Goal: Task Accomplishment & Management: Use online tool/utility

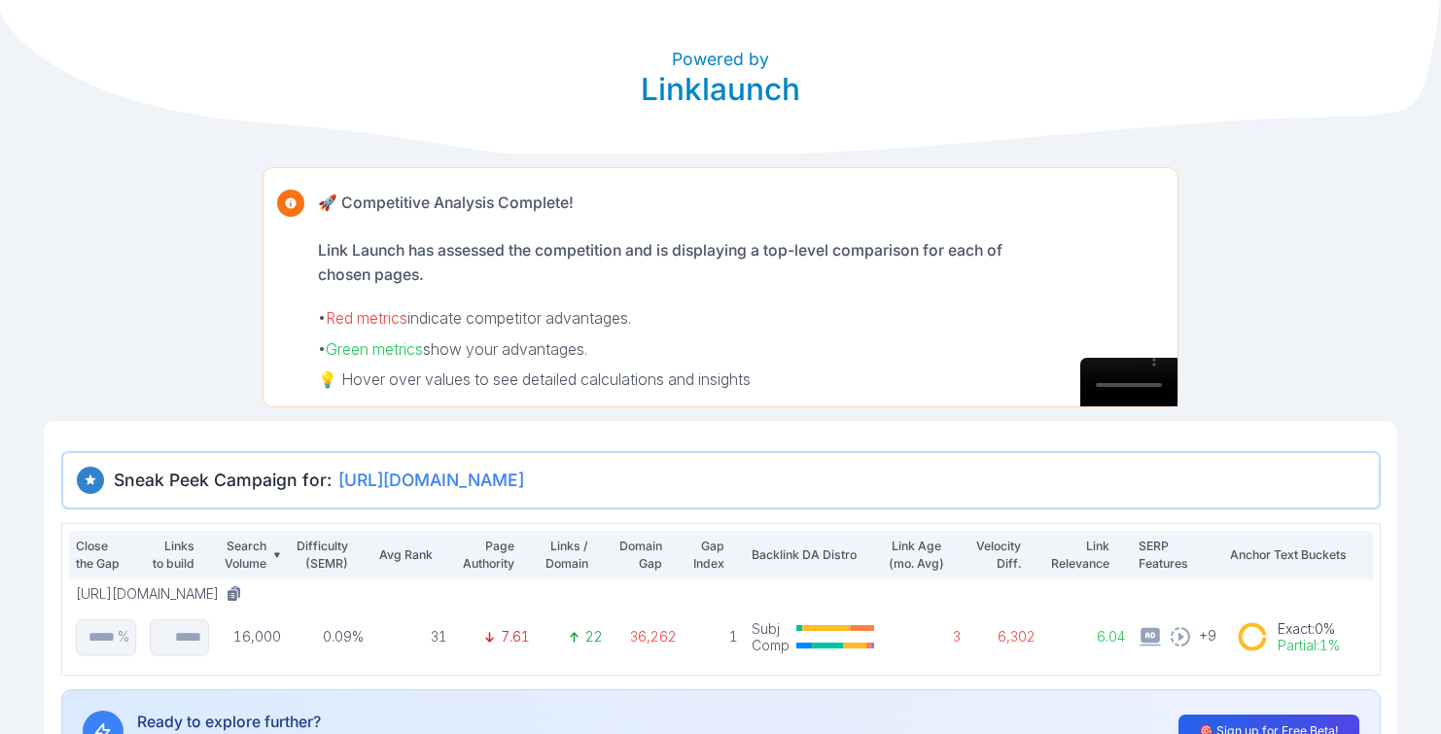
scroll to position [137, 0]
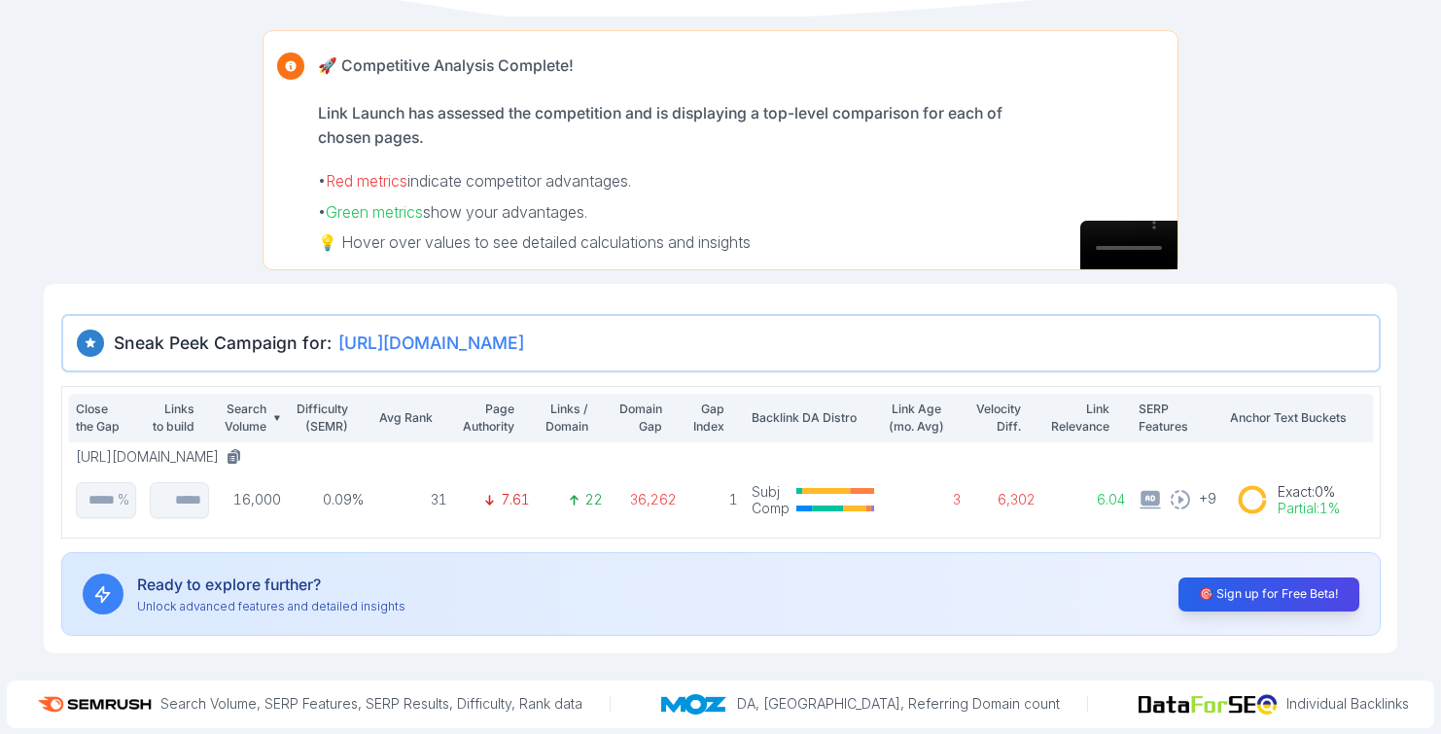
click at [524, 348] on span "[URL][DOMAIN_NAME]" at bounding box center [431, 343] width 186 height 24
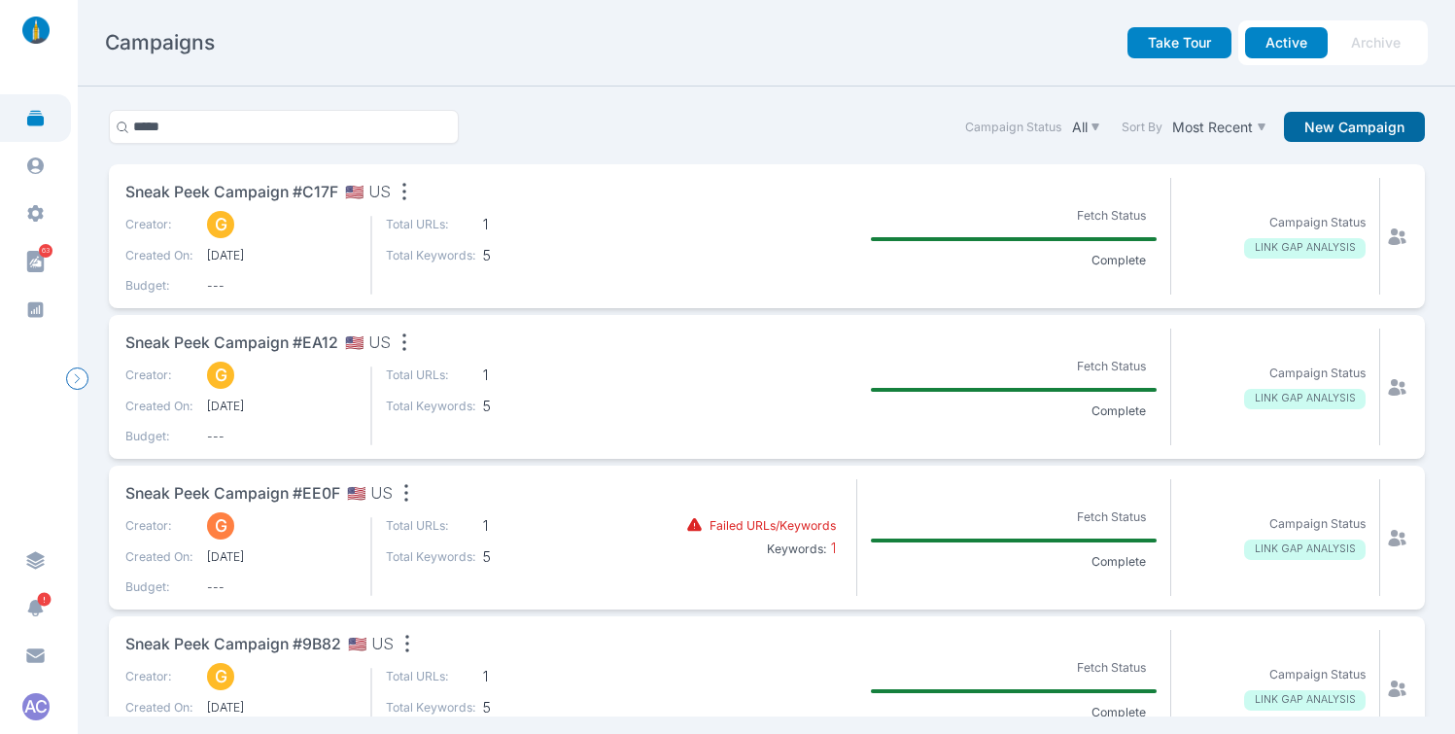
click at [1316, 129] on button "New Campaign" at bounding box center [1354, 127] width 141 height 31
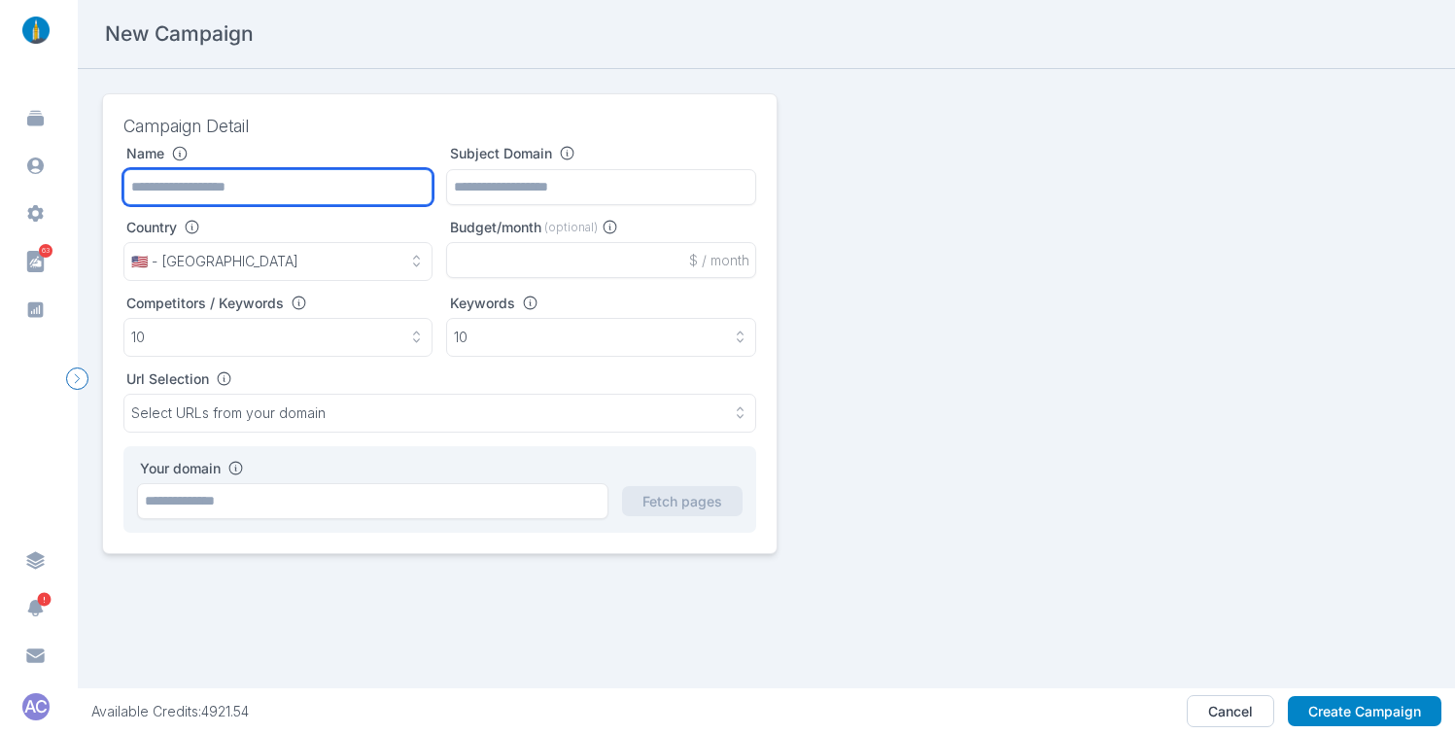
click at [306, 192] on input "text" at bounding box center [278, 187] width 310 height 36
paste input "**********"
drag, startPoint x: 409, startPoint y: 185, endPoint x: 333, endPoint y: 187, distance: 75.9
click at [338, 188] on input "**********" at bounding box center [278, 187] width 310 height 36
click at [359, 189] on input "**********" at bounding box center [278, 187] width 310 height 36
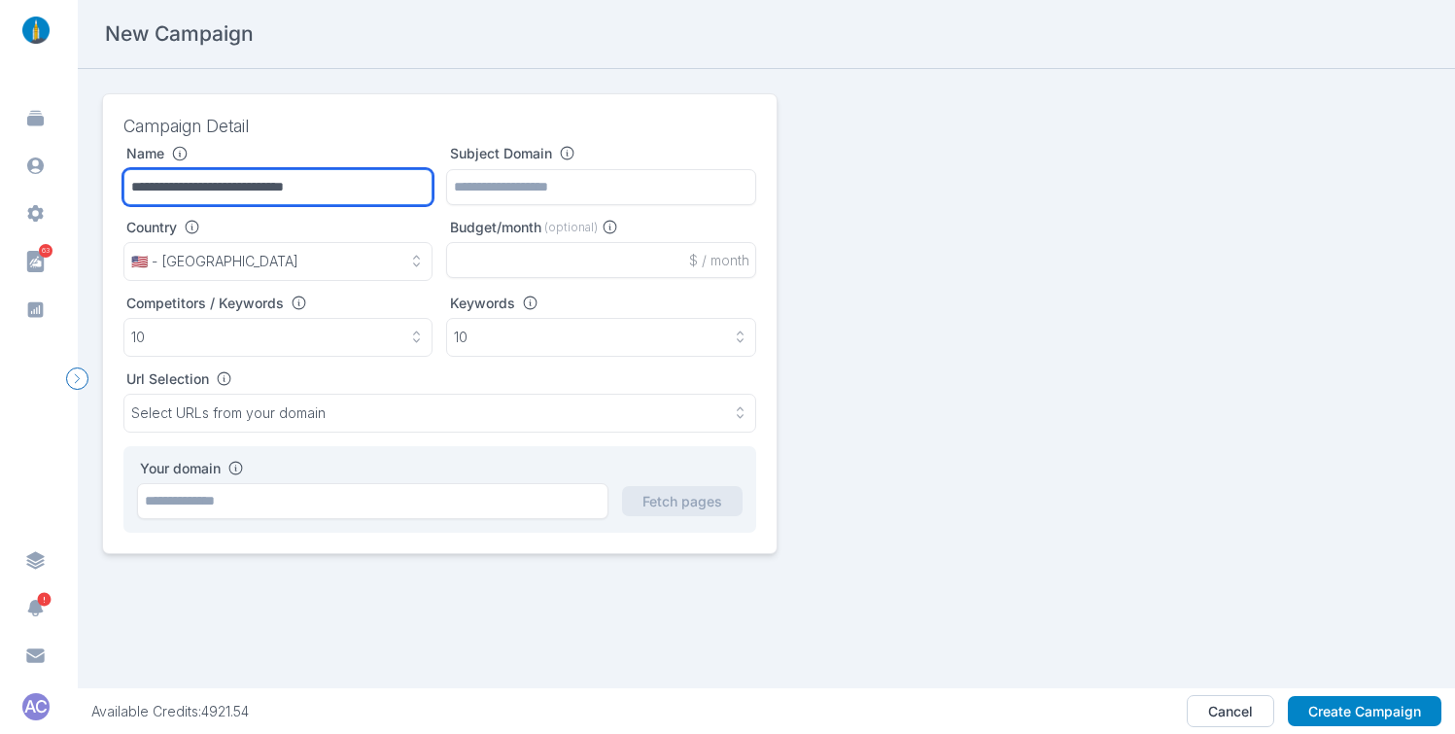
drag, startPoint x: 355, startPoint y: 185, endPoint x: 287, endPoint y: 184, distance: 68.1
click at [287, 184] on input "**********" at bounding box center [278, 187] width 310 height 36
paste input "**********"
drag, startPoint x: 197, startPoint y: 188, endPoint x: 77, endPoint y: 183, distance: 120.6
click at [76, 183] on main "**********" at bounding box center [727, 367] width 1455 height 734
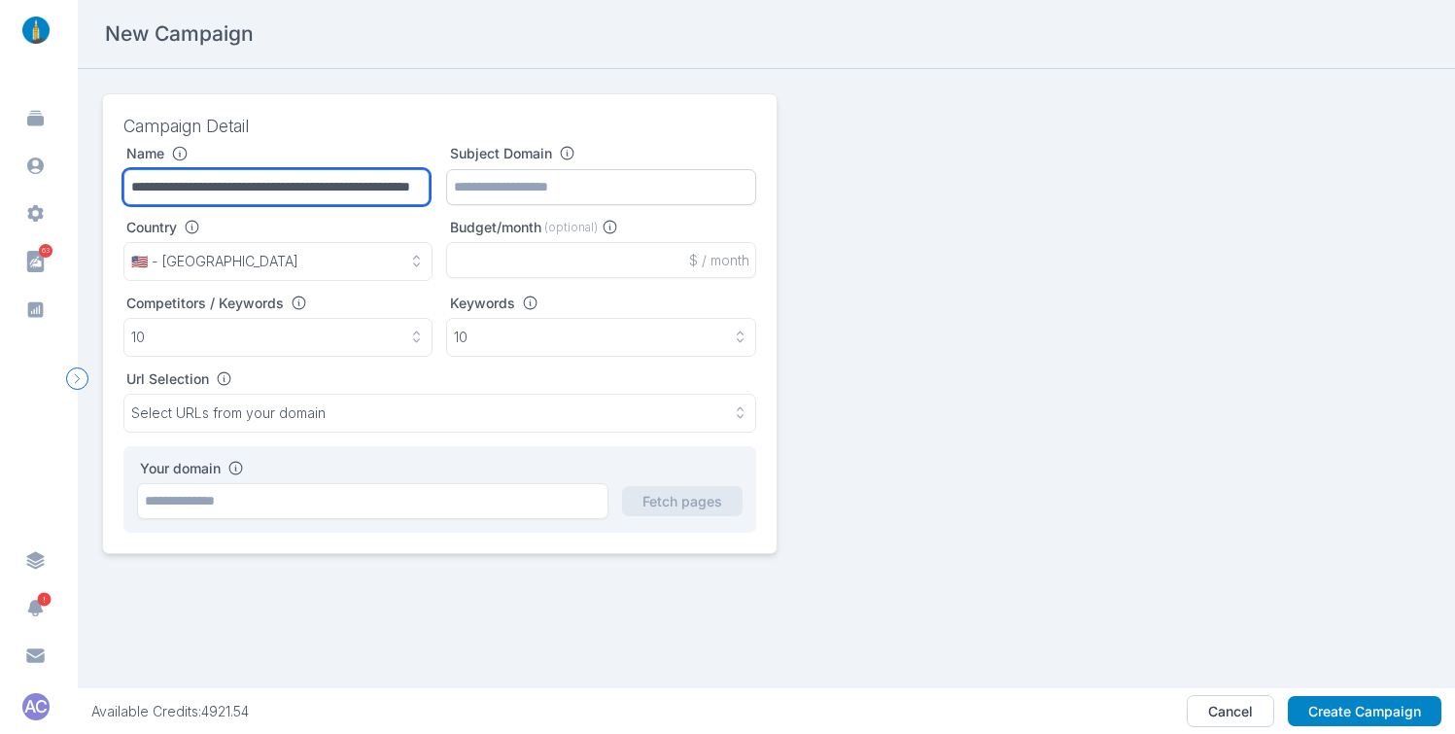
type input "**********"
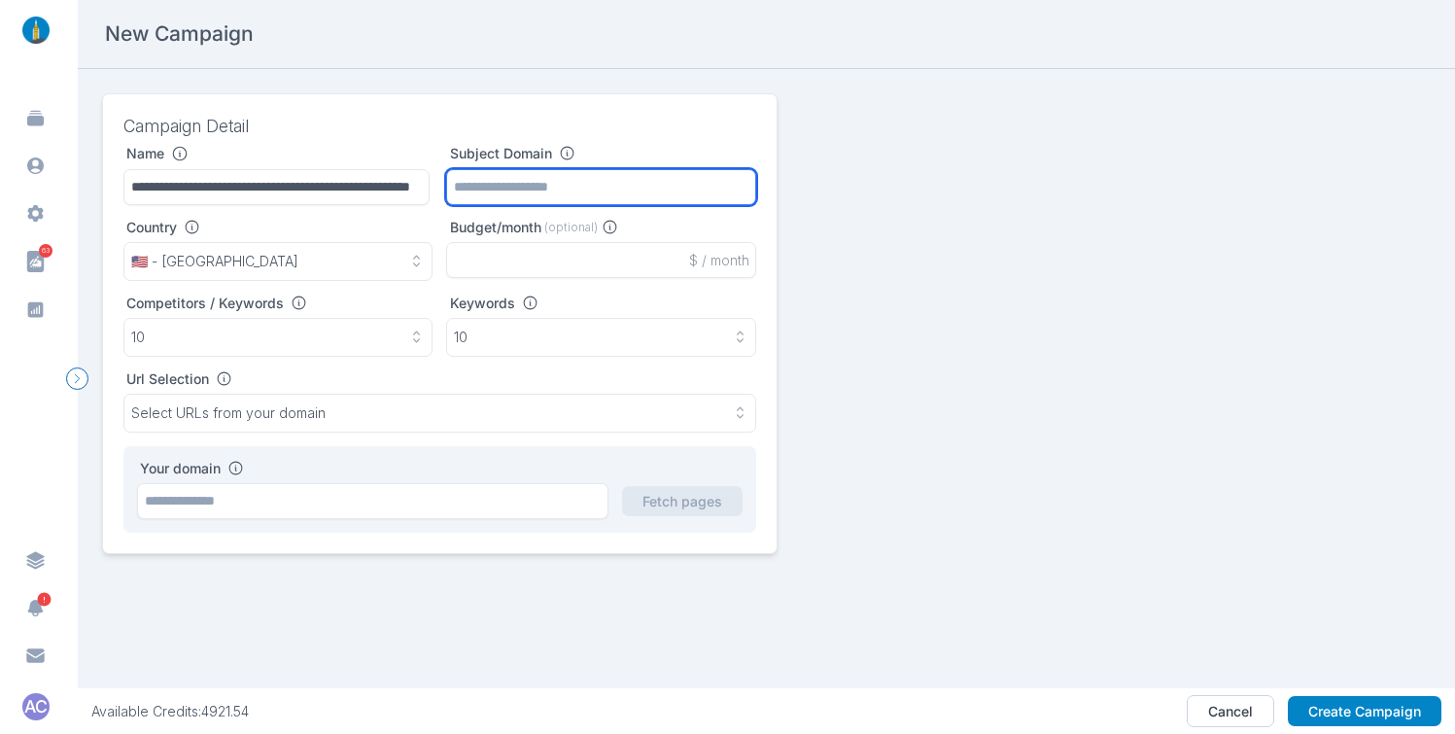
click at [560, 180] on input "text" at bounding box center [601, 187] width 310 height 36
paste input "**********"
type input "**********"
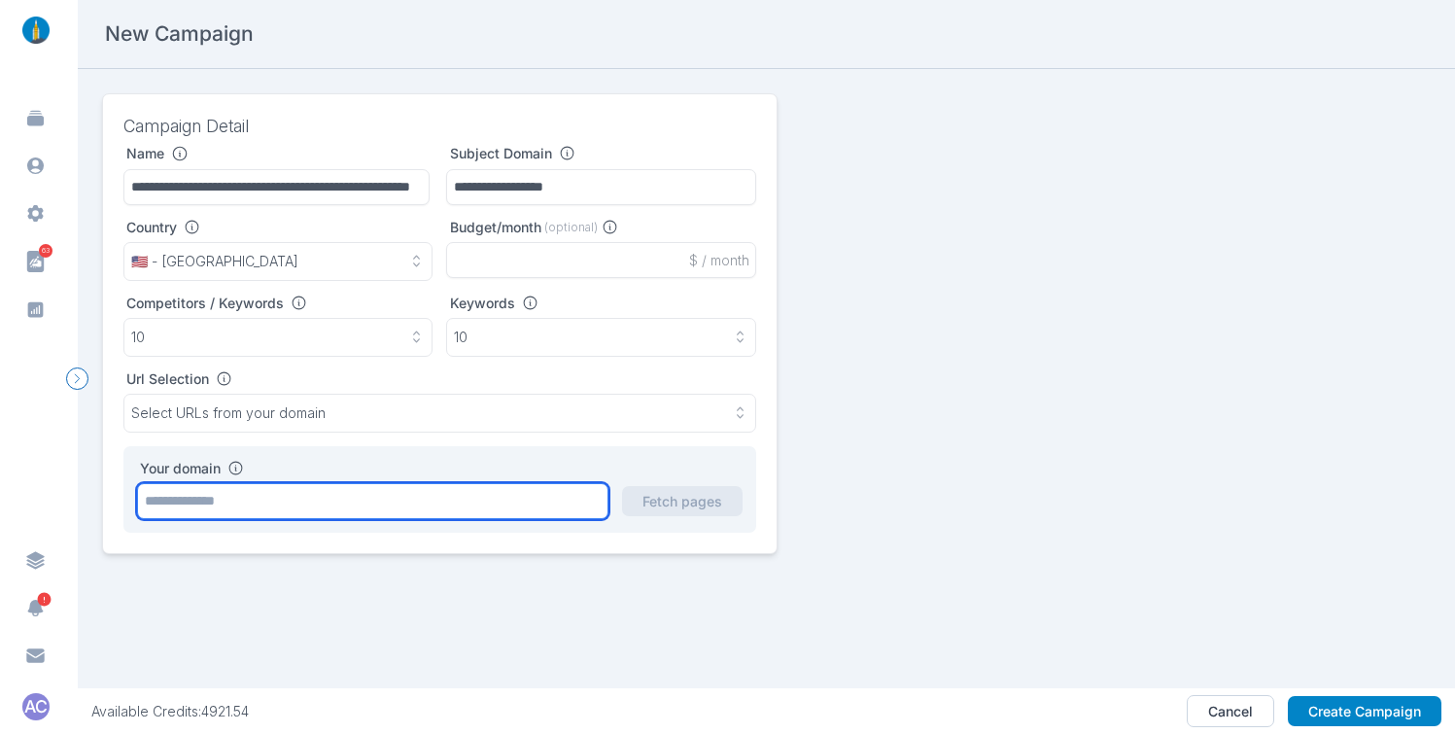
click at [311, 496] on input "text" at bounding box center [373, 501] width 472 height 36
paste input "**********"
type input "**********"
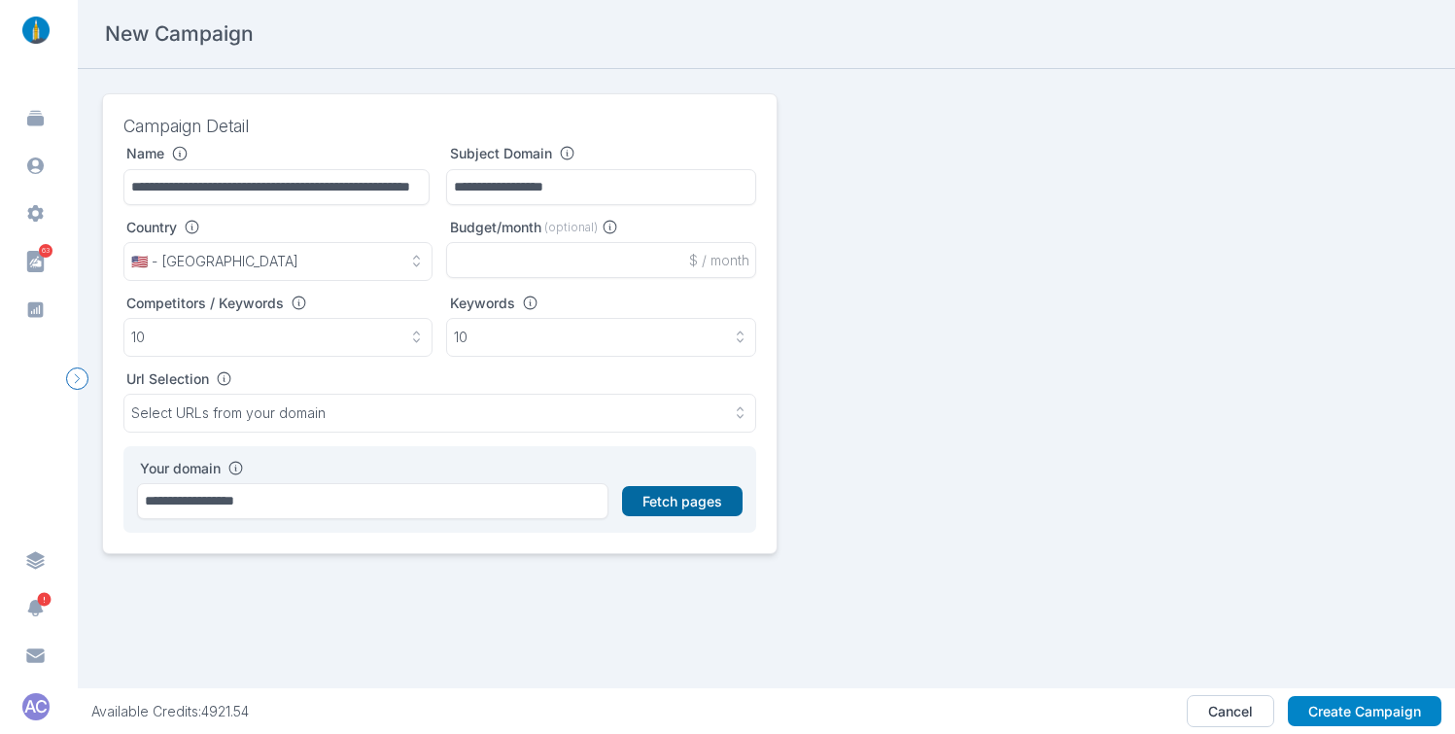
click at [663, 503] on button "Fetch pages" at bounding box center [682, 501] width 121 height 31
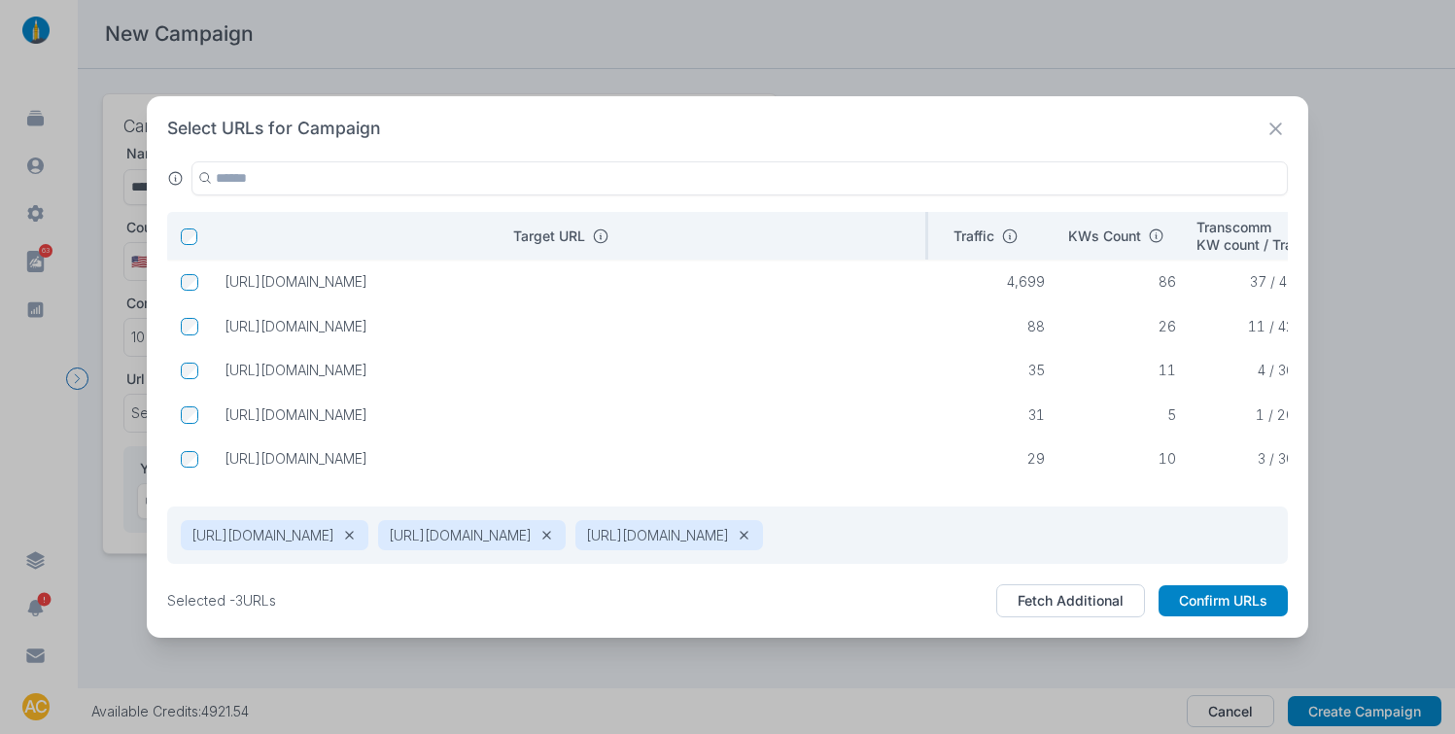
drag, startPoint x: 696, startPoint y: 225, endPoint x: 927, endPoint y: 219, distance: 231.4
click at [927, 219] on div at bounding box center [927, 236] width 4 height 48
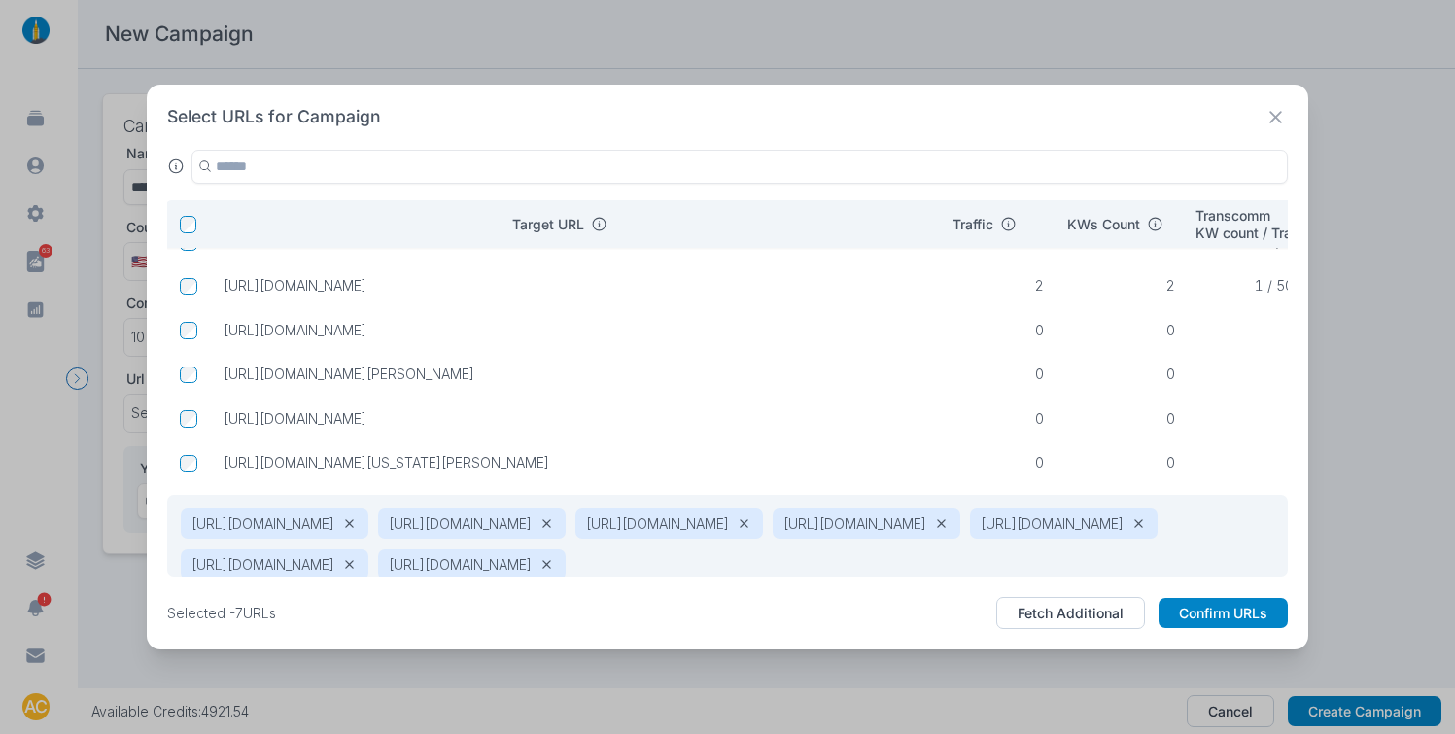
scroll to position [264, 1]
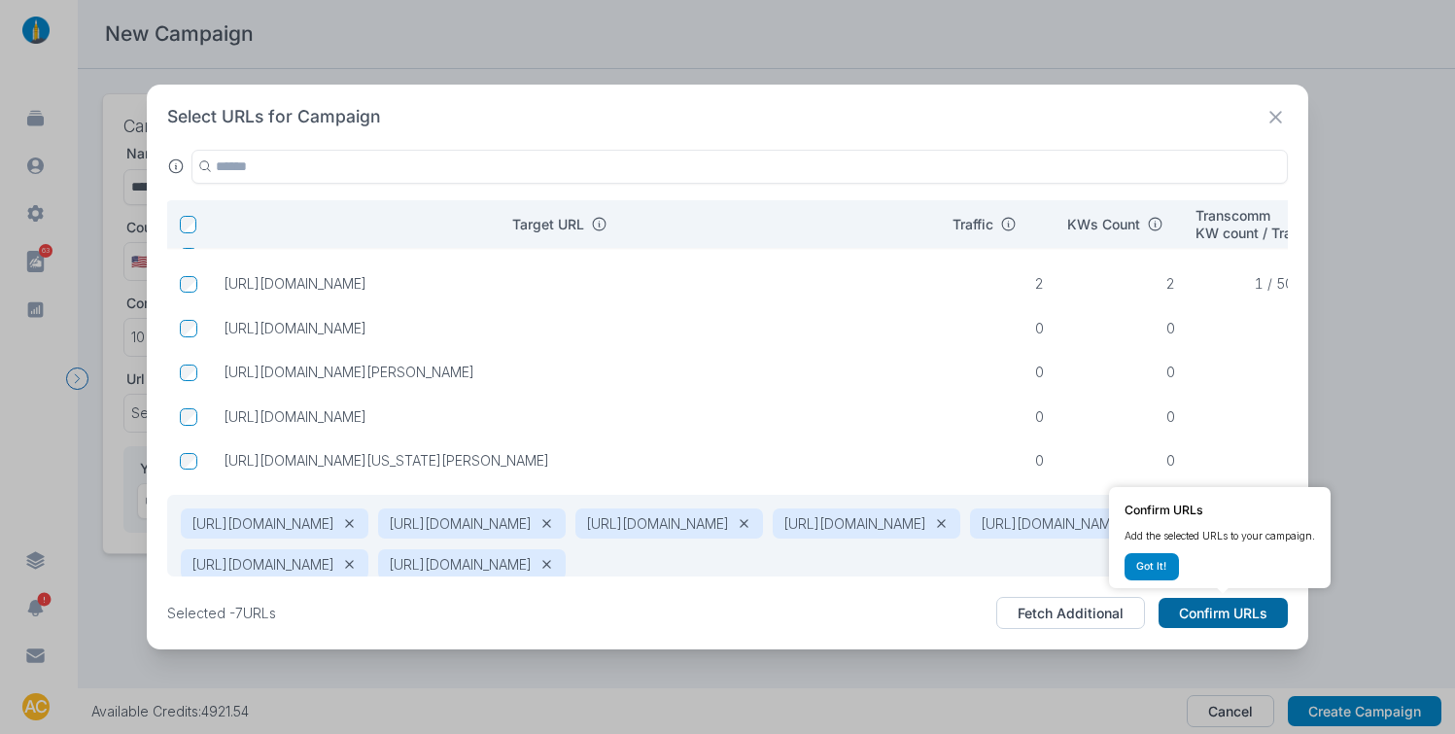
click at [1237, 608] on button "Confirm URLs" at bounding box center [1223, 613] width 129 height 31
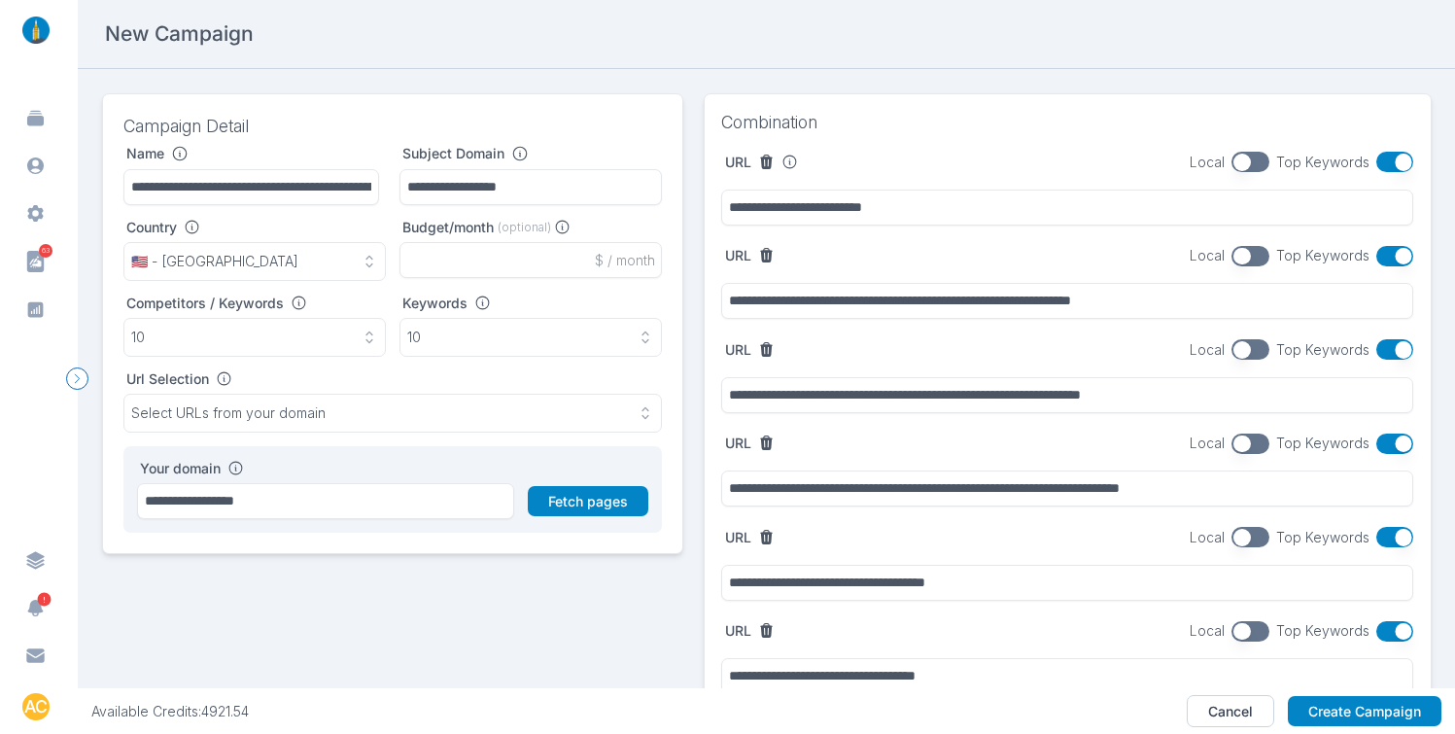
click at [1381, 164] on button "button" at bounding box center [1396, 162] width 38 height 20
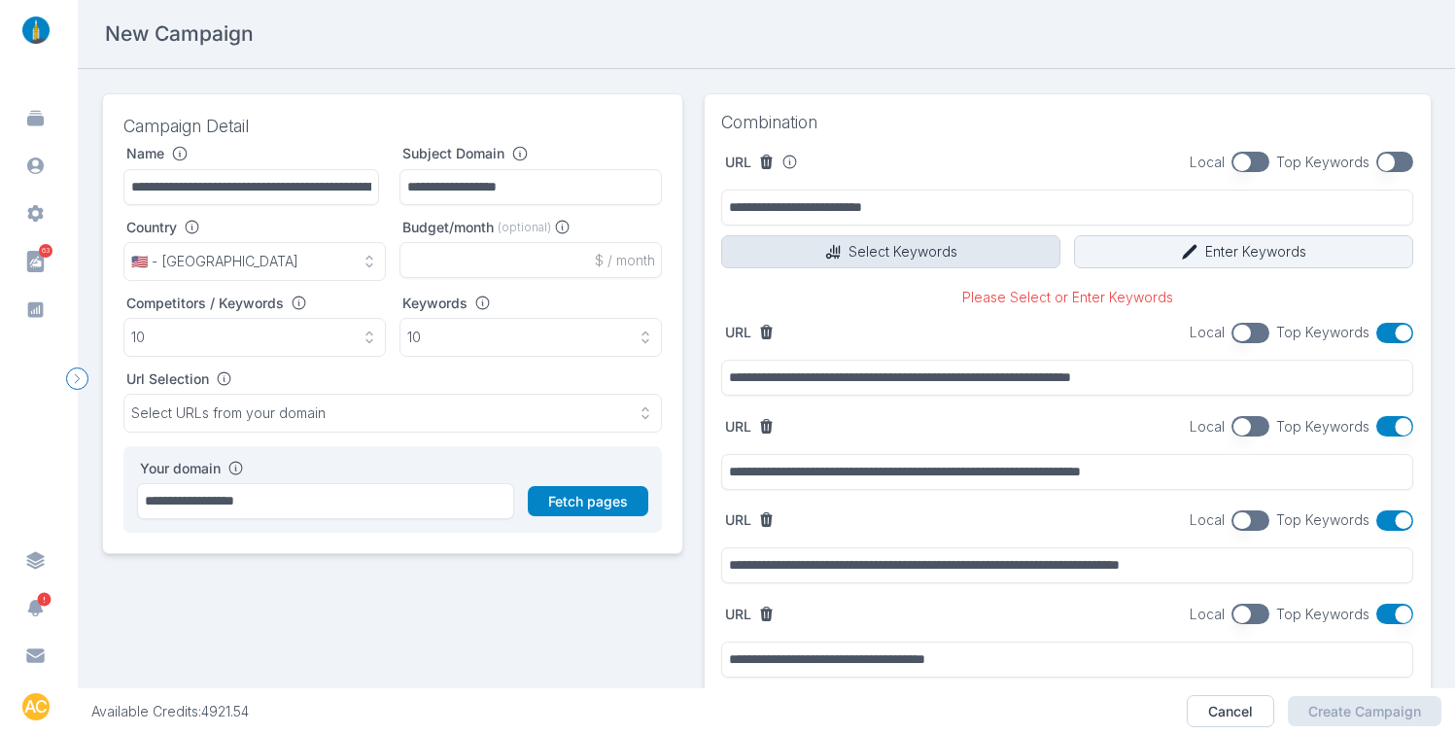
click at [859, 246] on button "Select Keywords" at bounding box center [890, 251] width 339 height 33
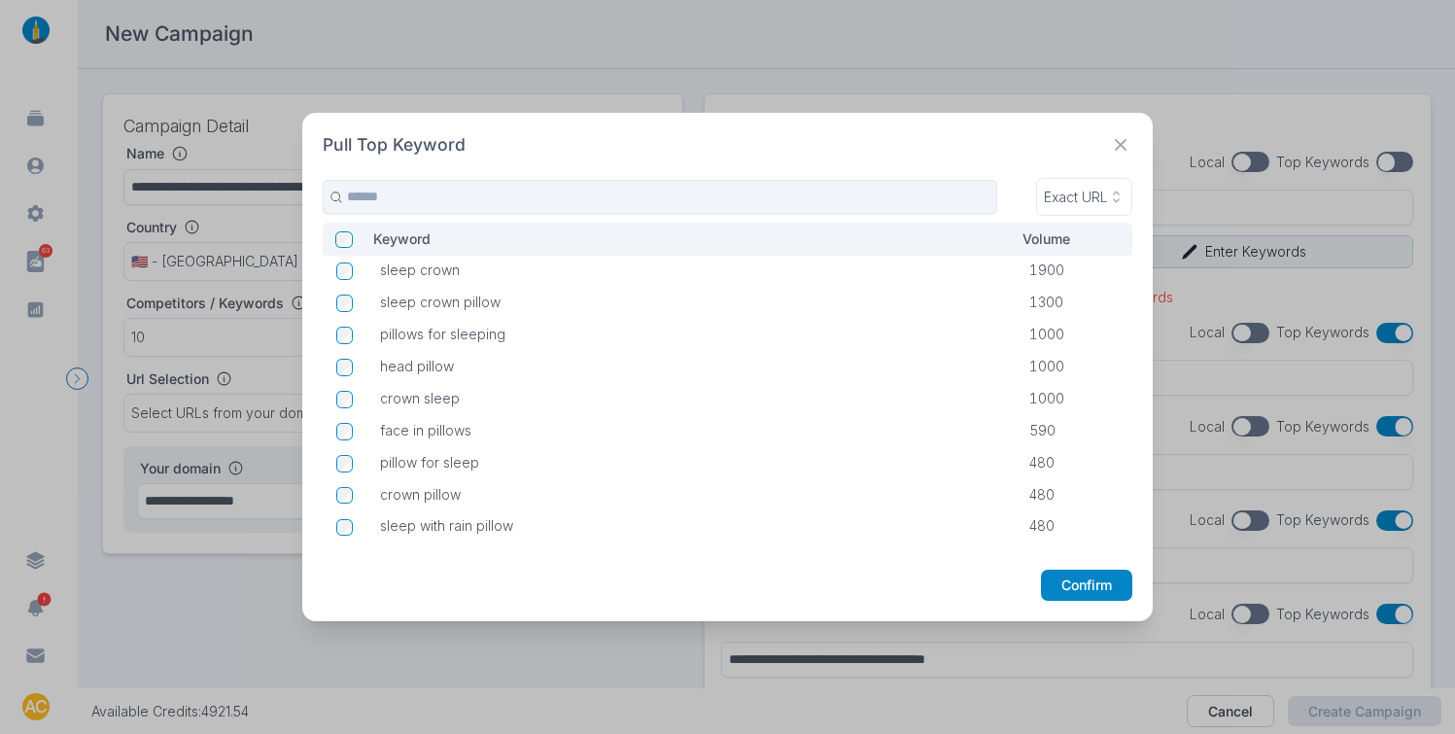
click at [1133, 147] on icon at bounding box center [1121, 145] width 24 height 24
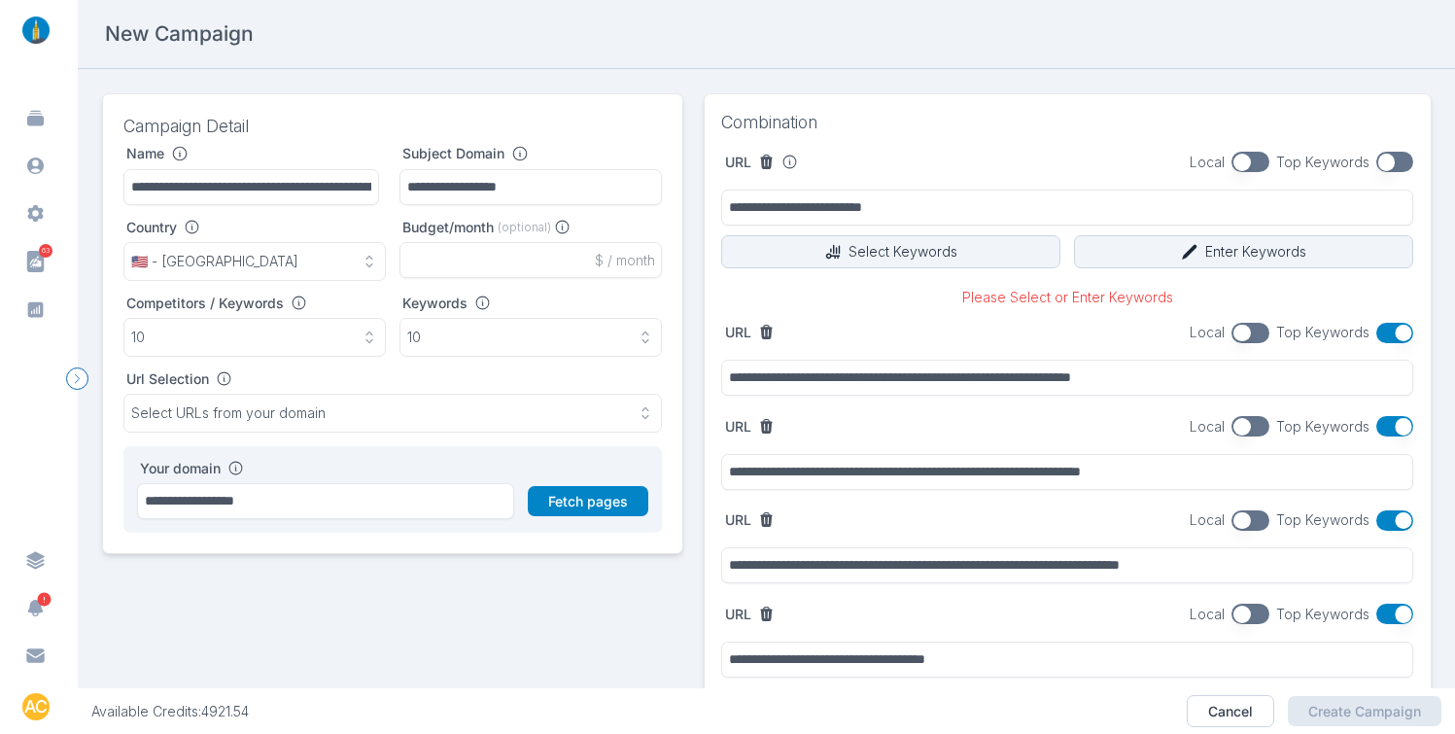
click at [1385, 165] on button "button" at bounding box center [1396, 162] width 38 height 20
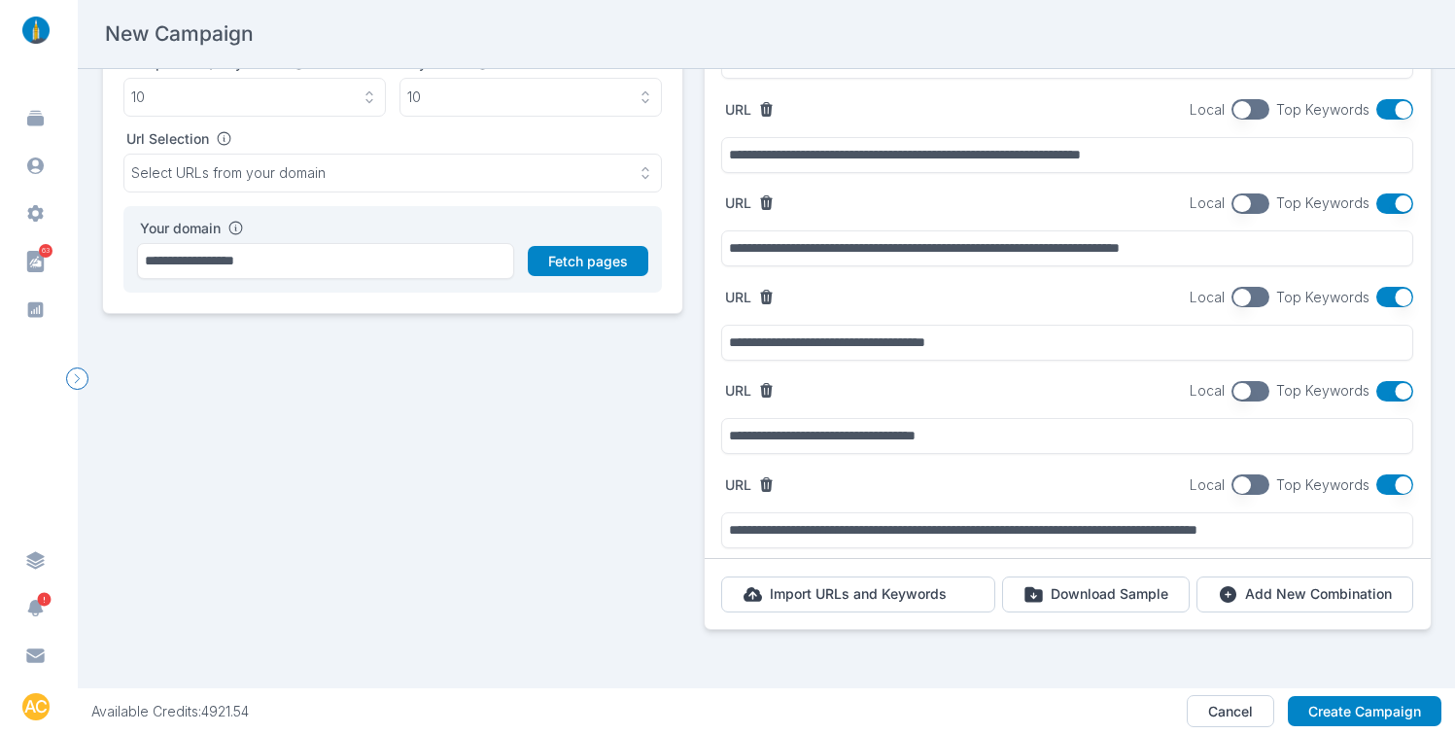
scroll to position [0, 0]
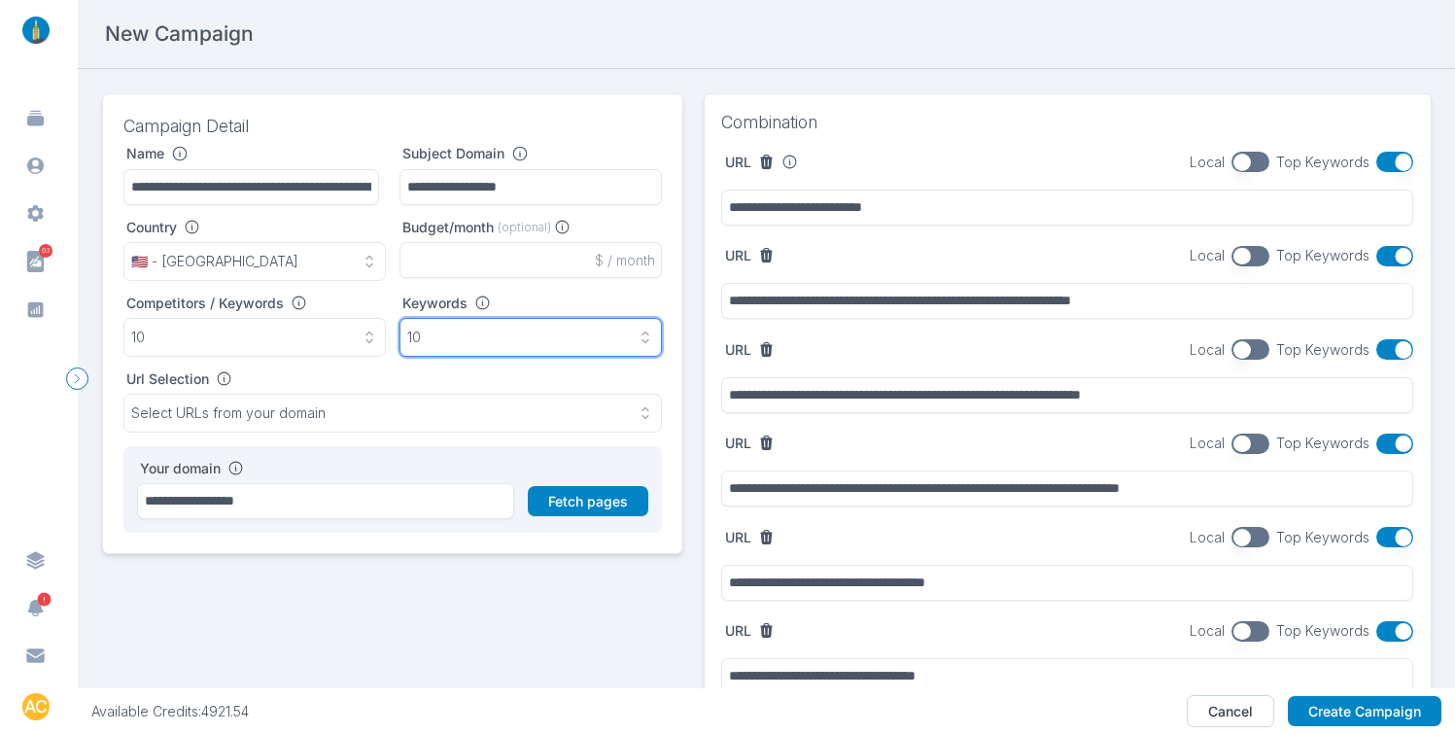
click at [525, 345] on button "10" at bounding box center [531, 337] width 262 height 39
click at [682, 347] on div "**********" at bounding box center [767, 499] width 1330 height 812
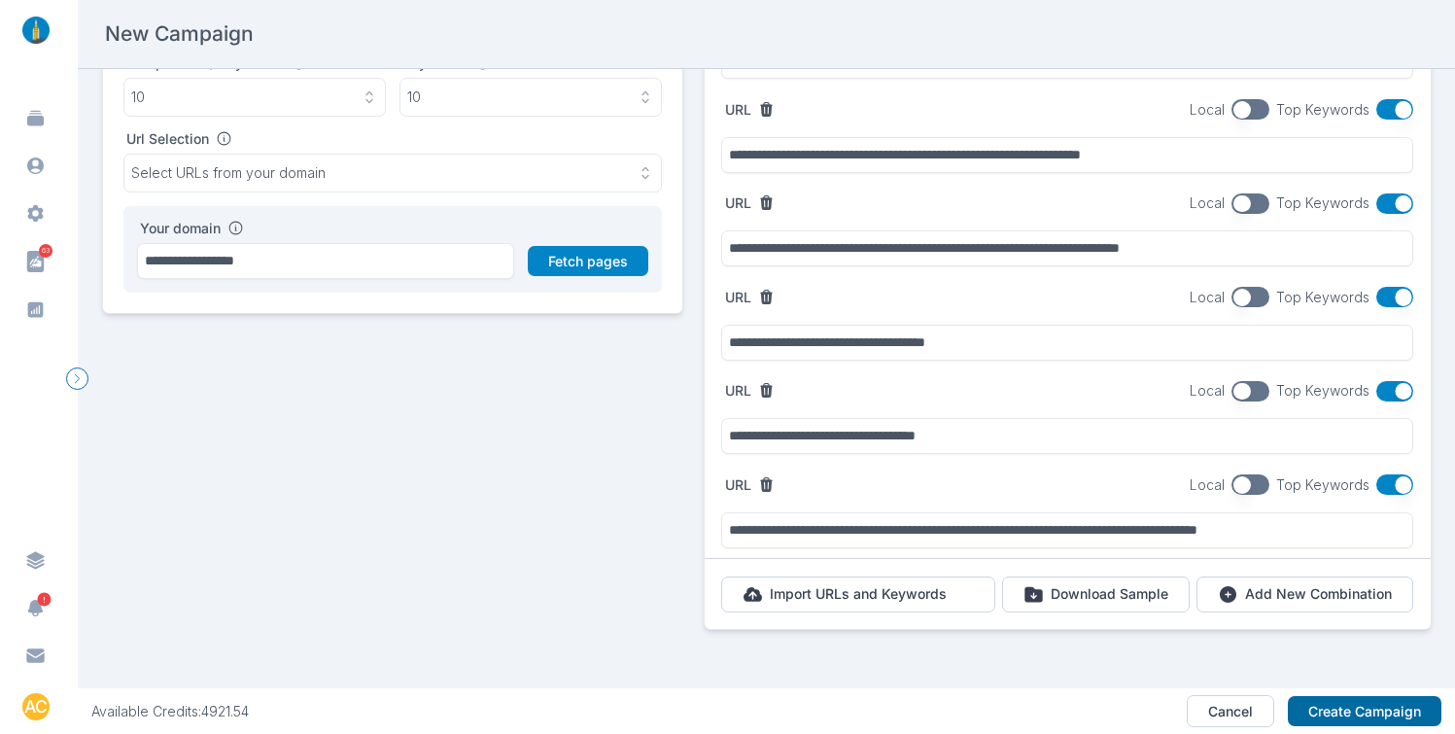
click at [1341, 702] on button "Create Campaign" at bounding box center [1365, 711] width 154 height 31
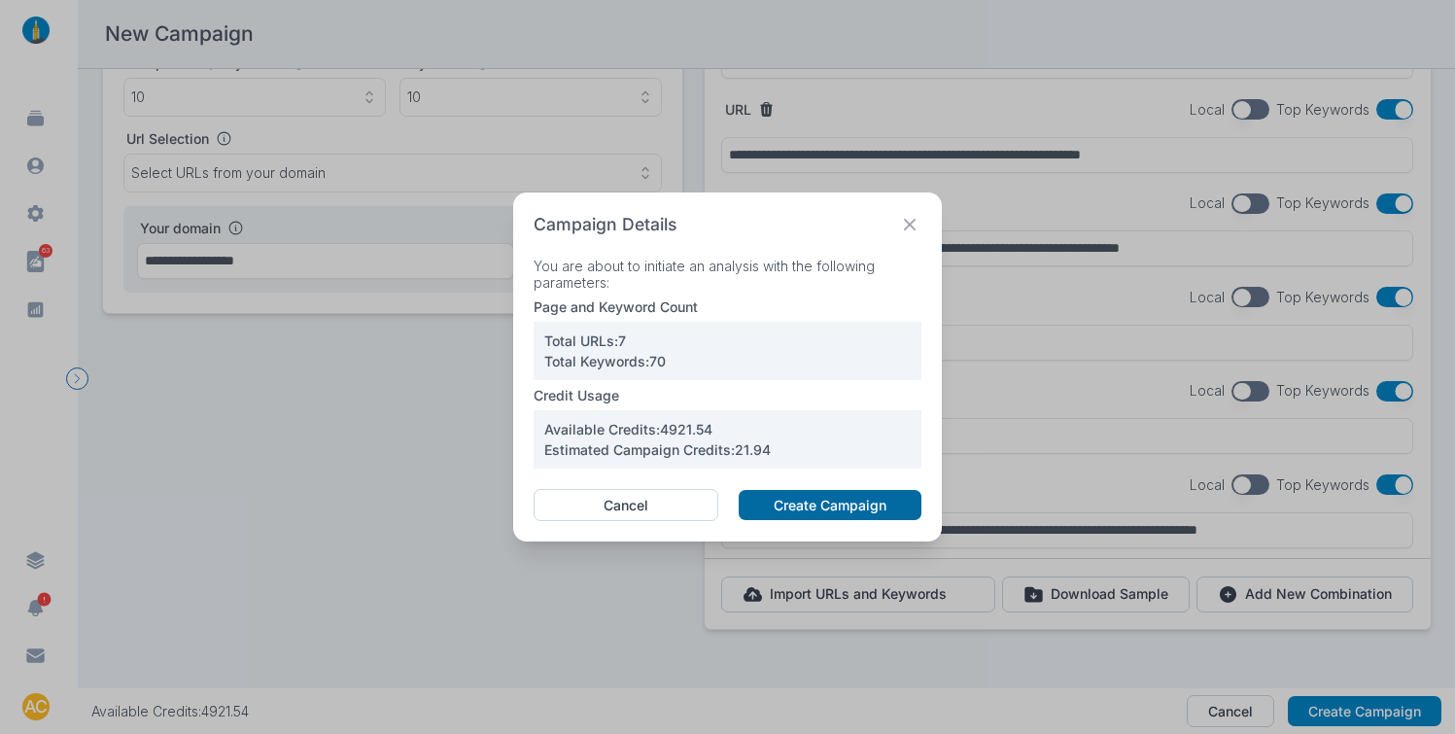
click at [797, 497] on button "Create Campaign" at bounding box center [830, 505] width 183 height 31
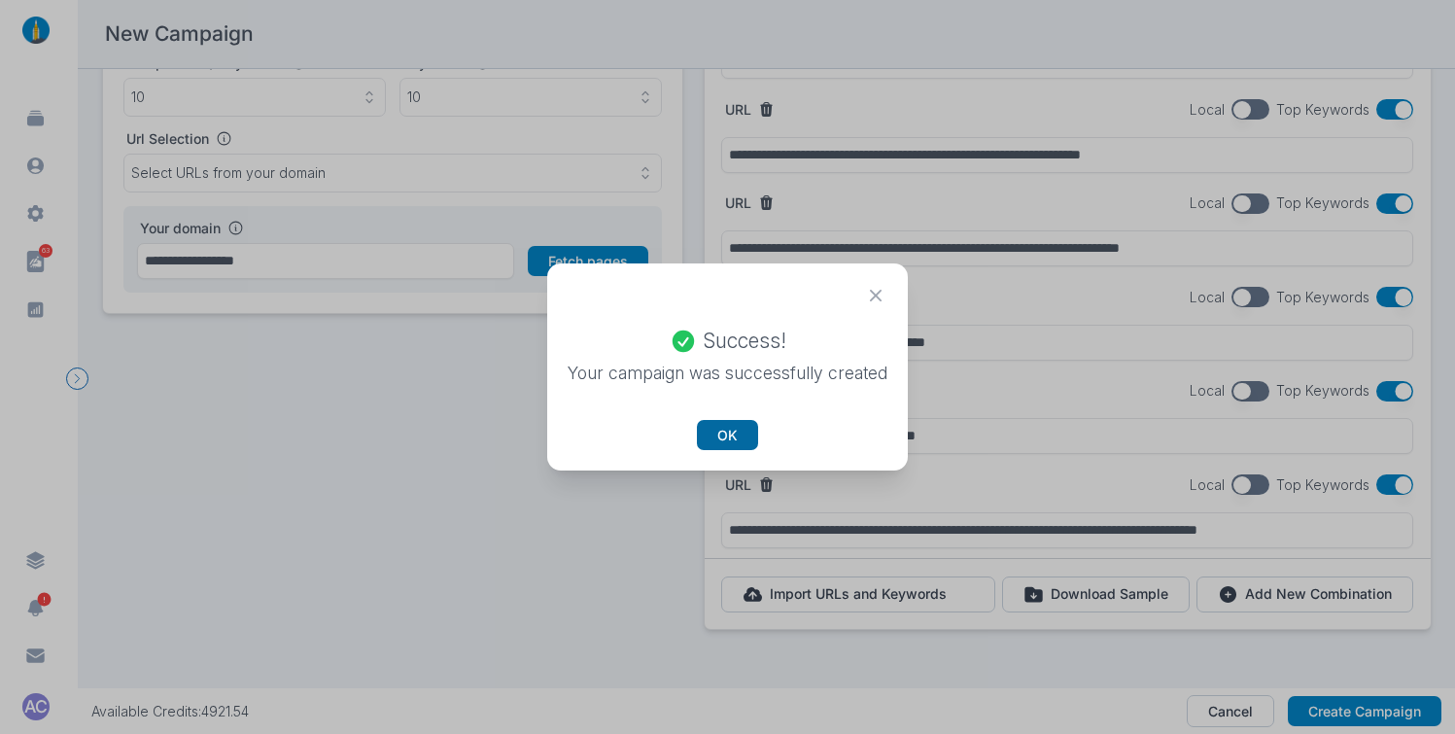
click at [715, 436] on button "OK" at bounding box center [727, 435] width 61 height 31
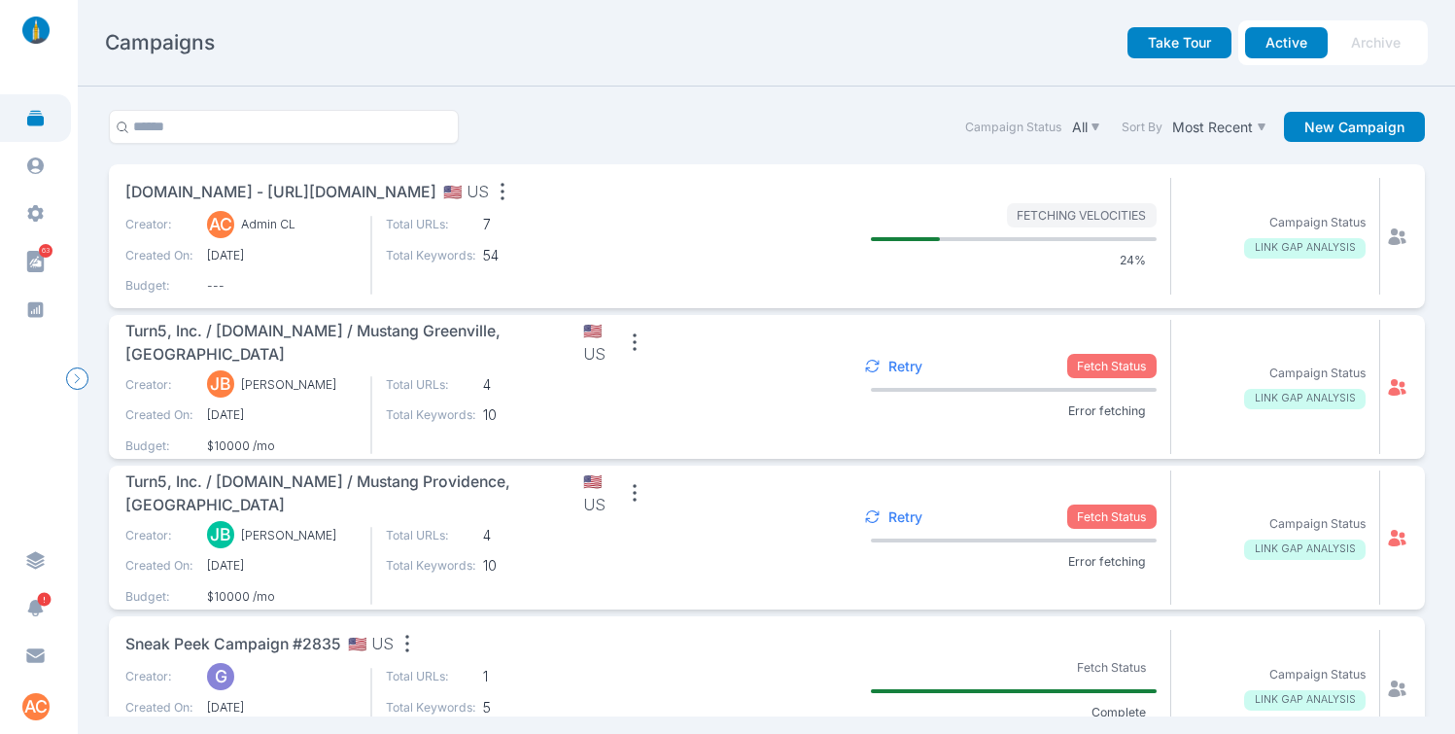
click at [904, 360] on p "Retry" at bounding box center [906, 366] width 34 height 17
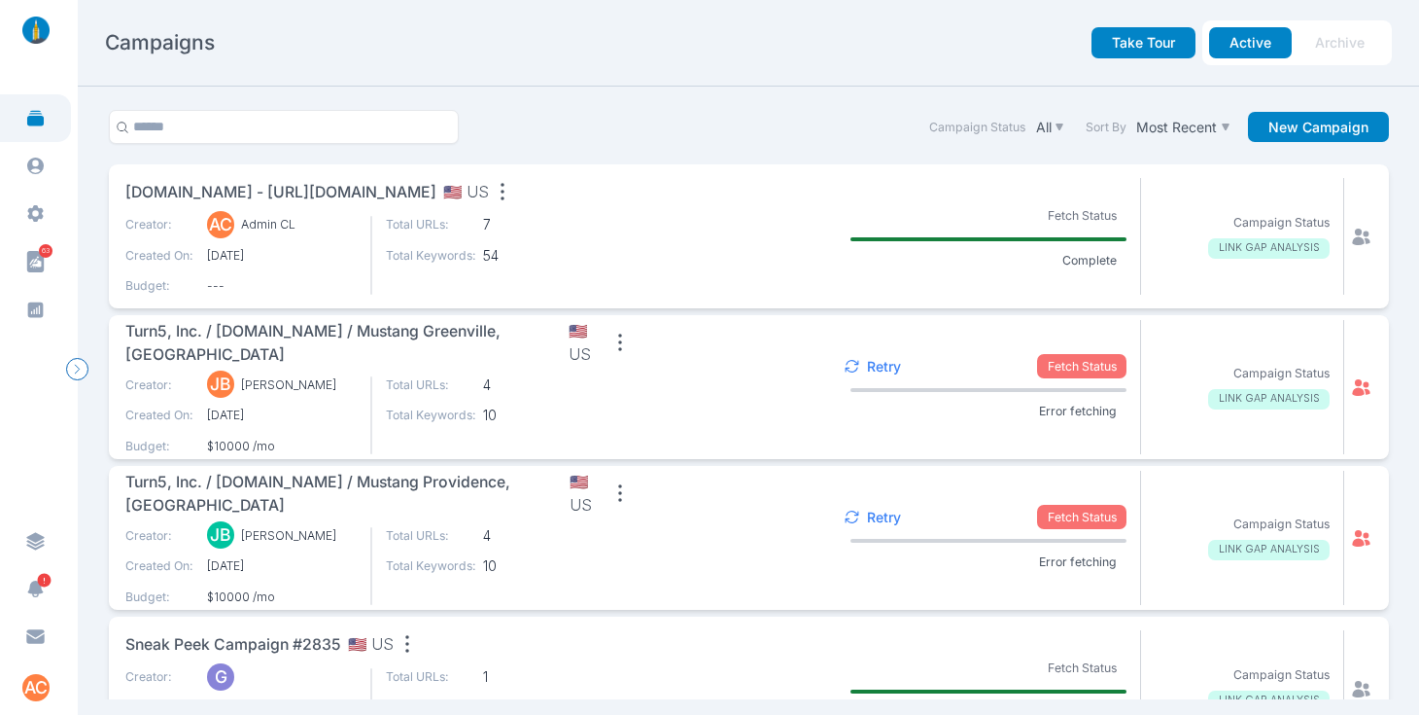
click at [403, 183] on span "www.sleepcrown.com - https://www.barebones-marketing.com/" at bounding box center [280, 193] width 311 height 24
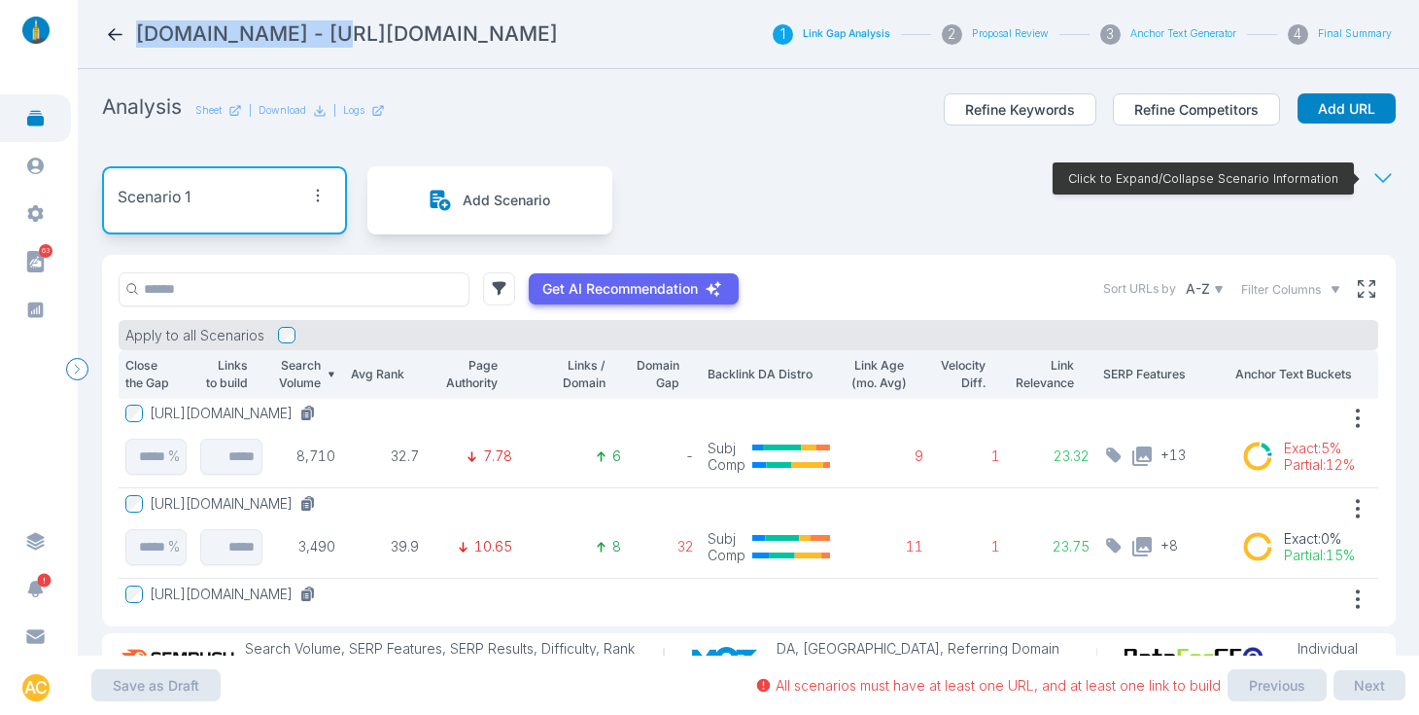
drag, startPoint x: 347, startPoint y: 32, endPoint x: 133, endPoint y: 36, distance: 213.9
click at [133, 36] on div "www.sleepcrown.com - https://www.barebones-marketing.com/" at bounding box center [427, 33] width 644 height 27
copy h2 "www.sleepcrown.com"
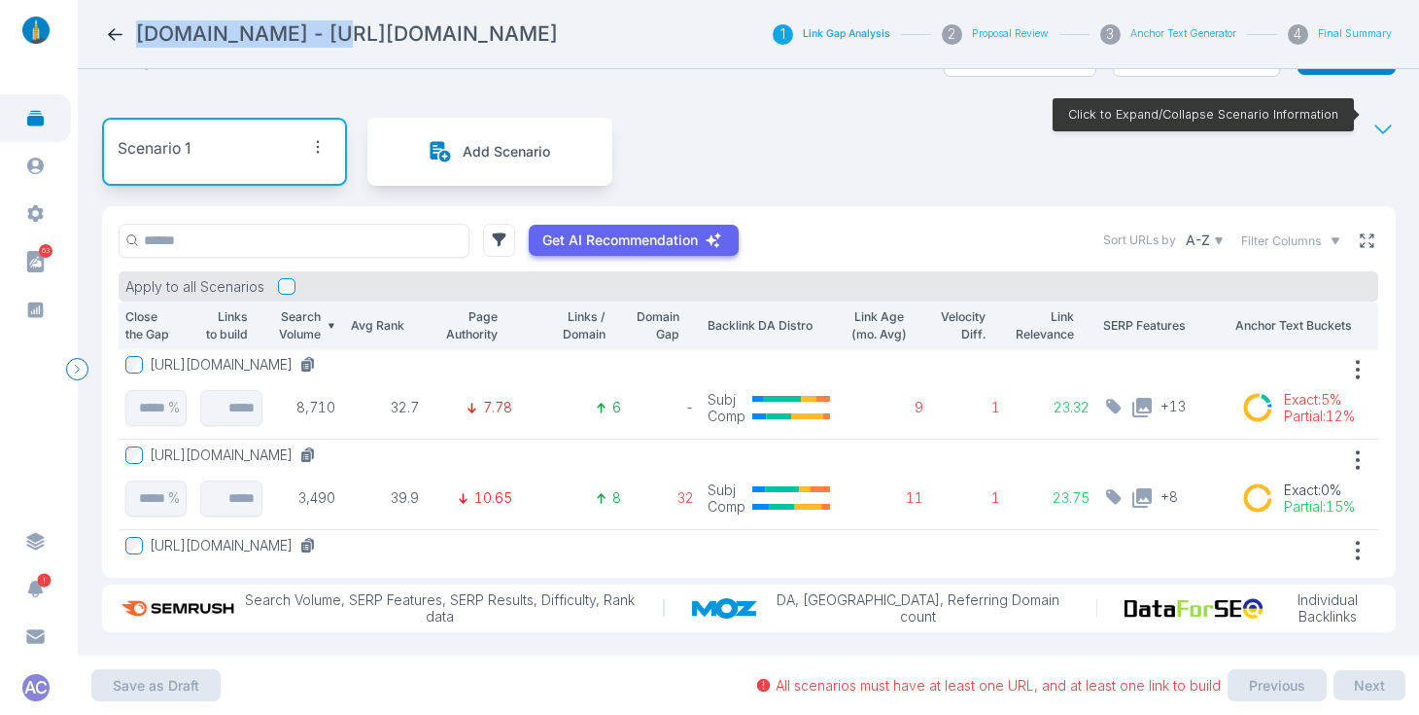
click at [1360, 233] on icon at bounding box center [1367, 240] width 14 height 14
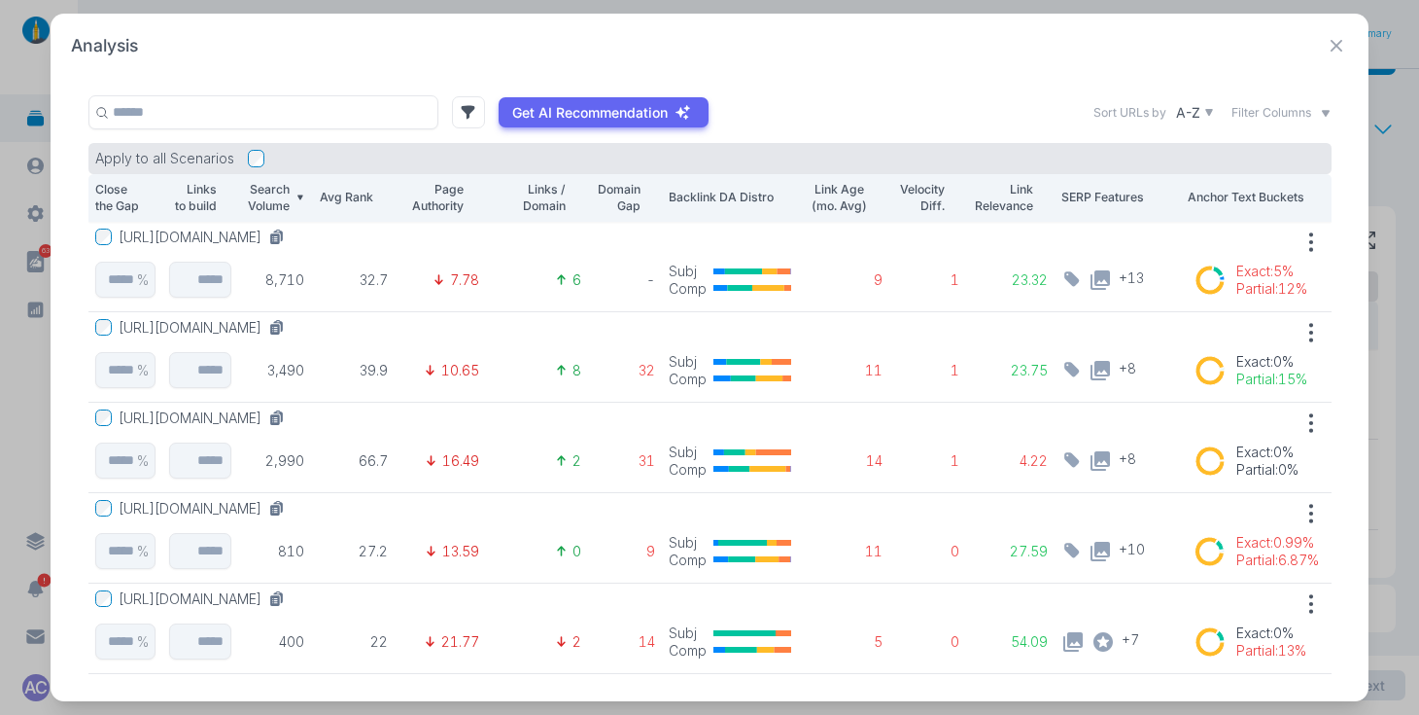
click at [1338, 45] on icon at bounding box center [1337, 46] width 12 height 12
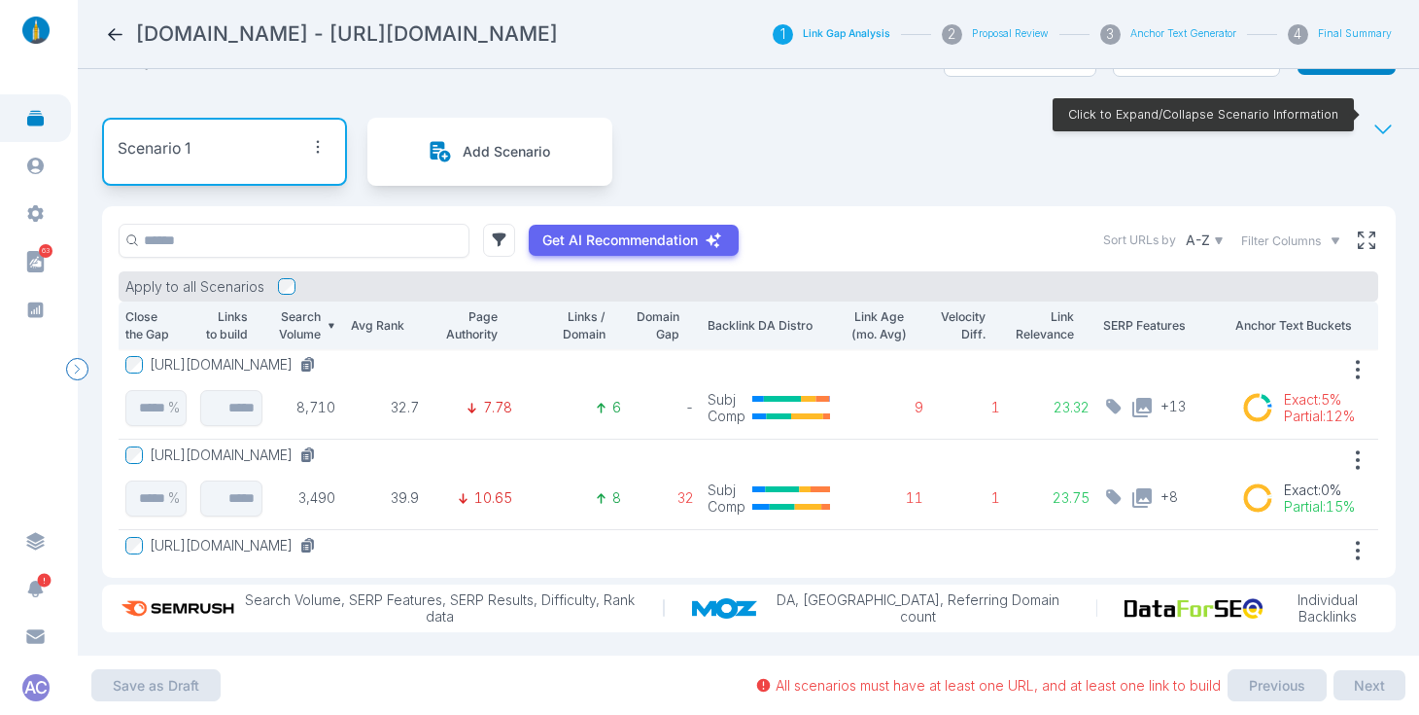
click at [1390, 201] on section "Analysis Sheet | Download | Logs Refine Keywords Refine Competitors Add URL Sce…" at bounding box center [749, 362] width 1342 height 586
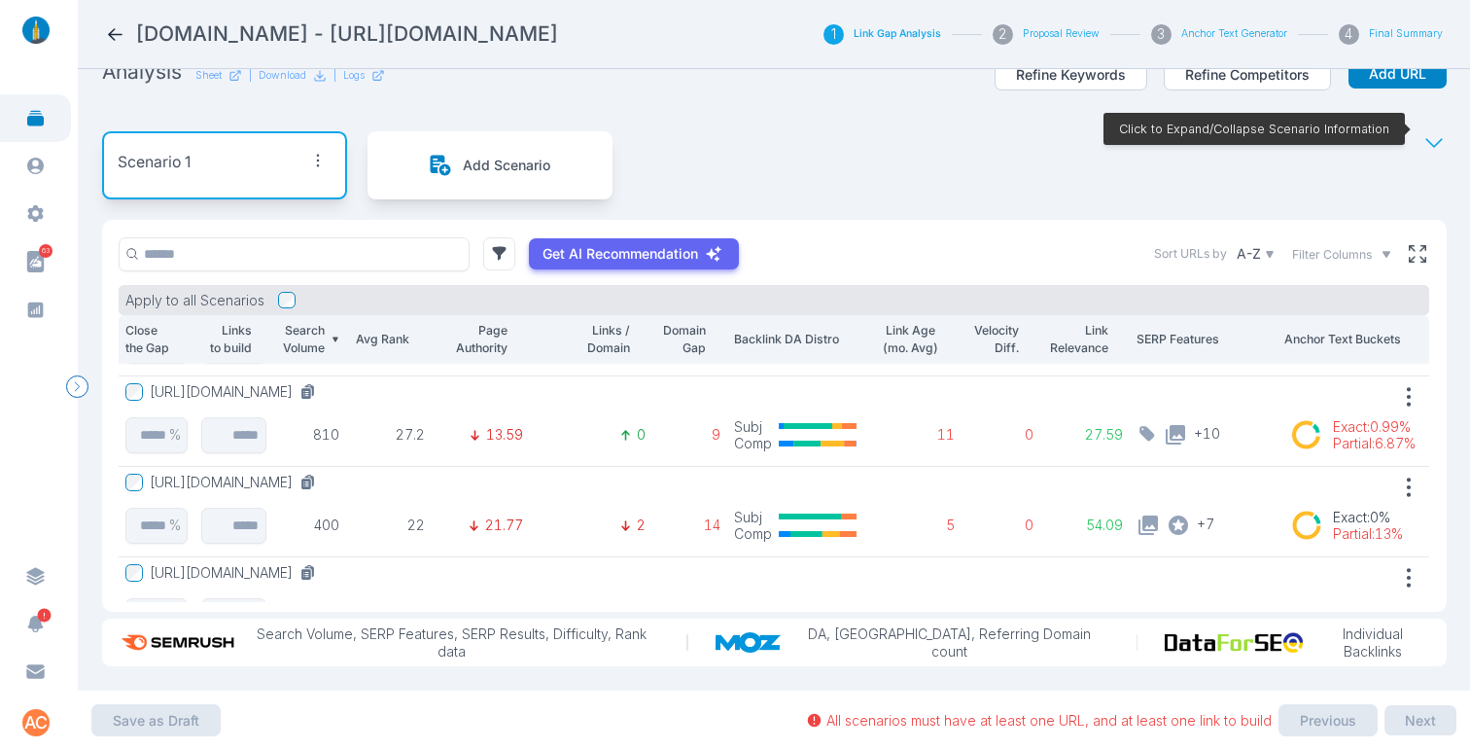
scroll to position [218, 0]
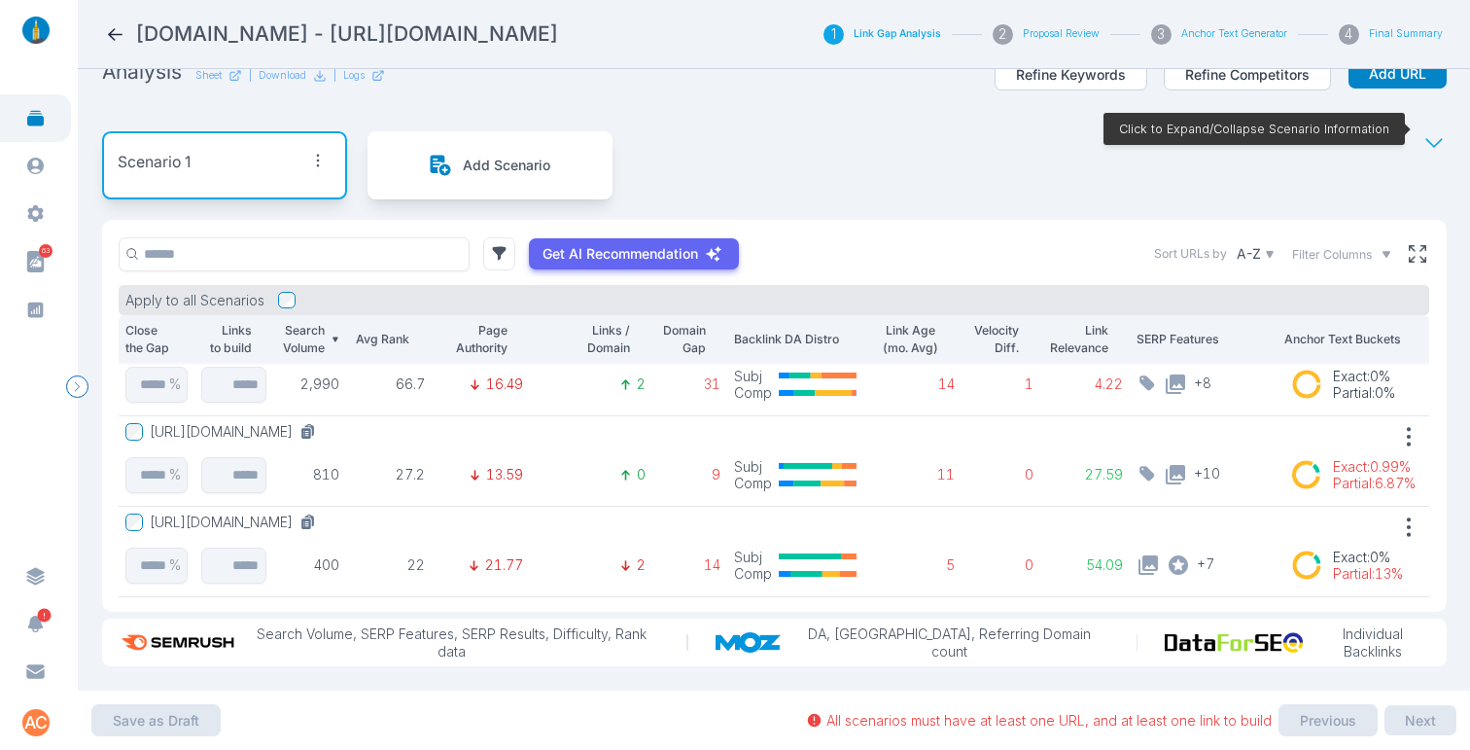
click at [324, 423] on button "https://www.sleepcrown.com/online-store/Sleep-Crown-Traveler-p134937018" at bounding box center [237, 431] width 174 height 17
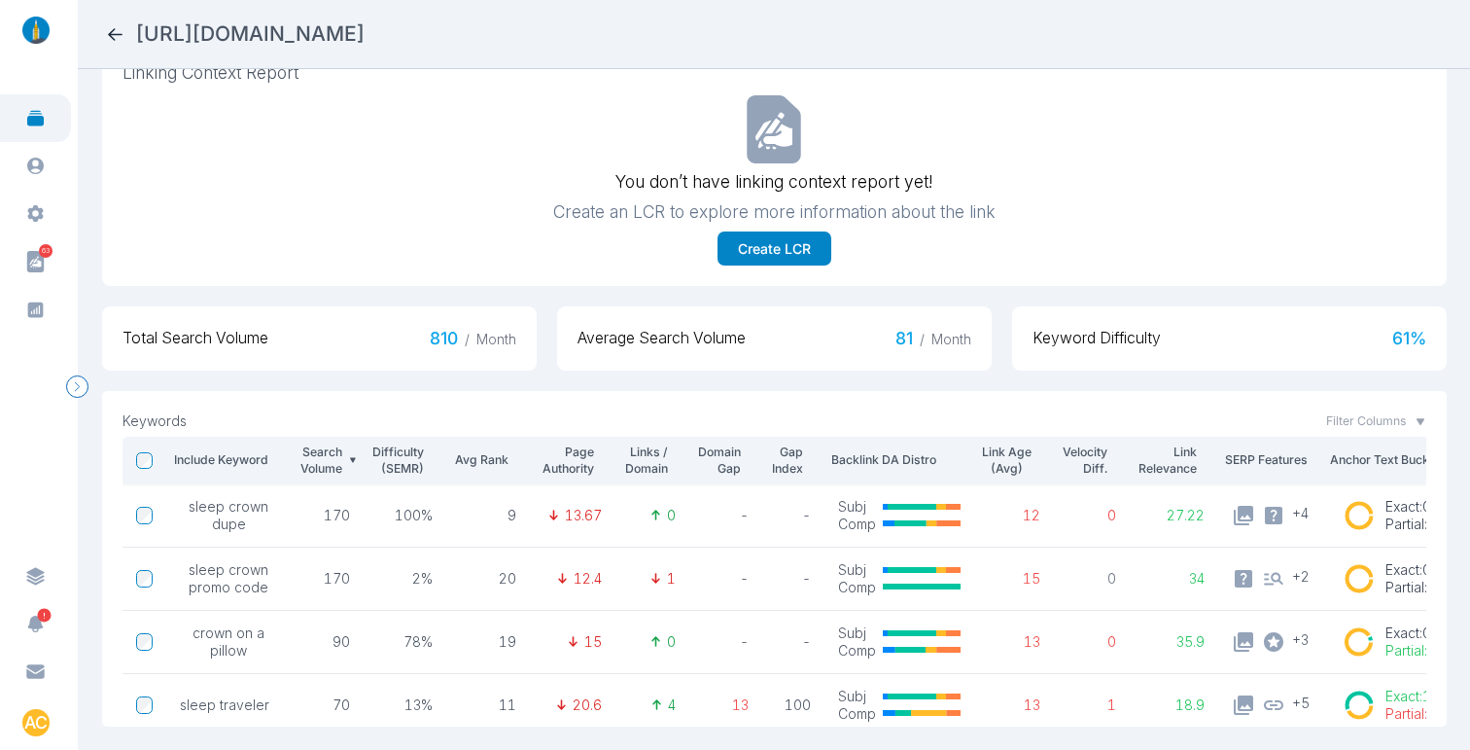
click at [1371, 412] on span "Filter Columns" at bounding box center [1366, 420] width 80 height 17
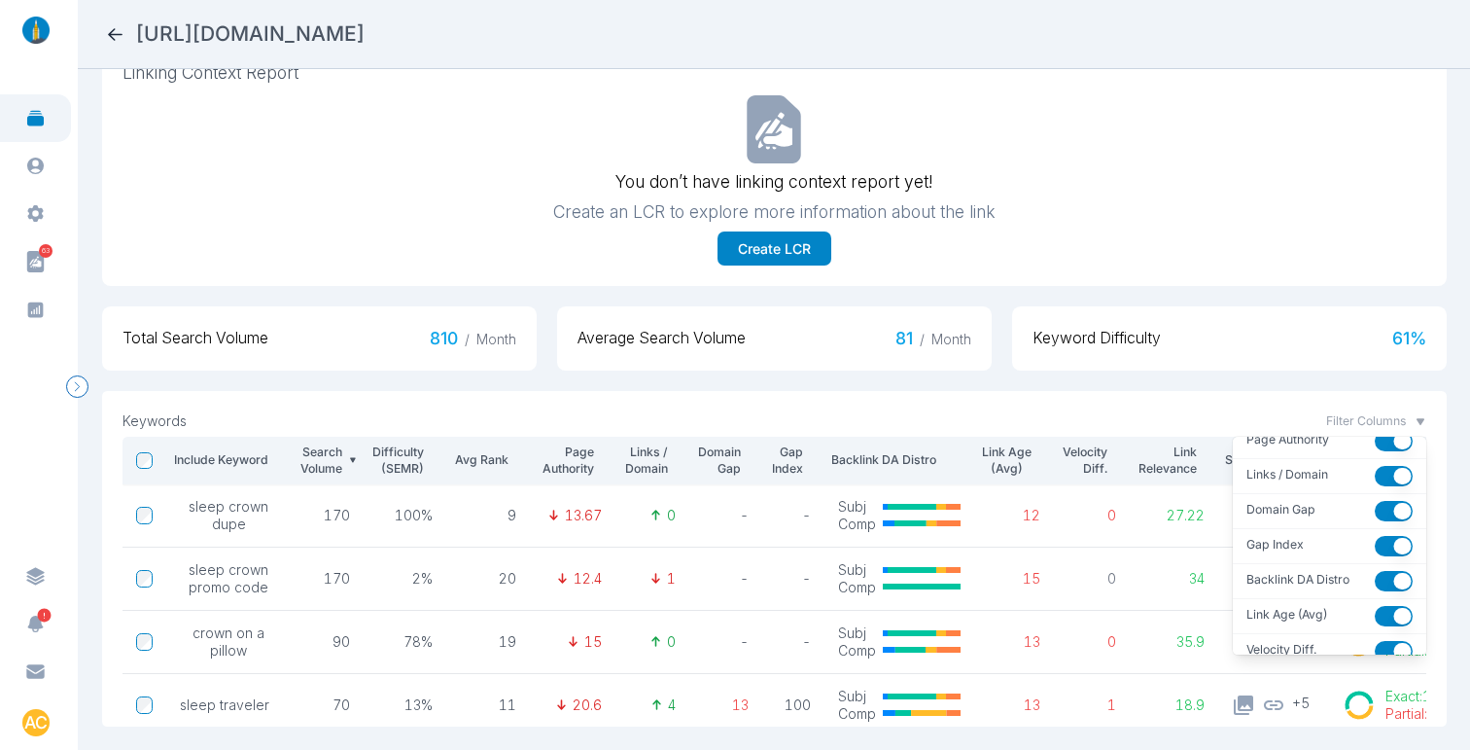
scroll to position [183, 0]
click at [1375, 541] on button "button" at bounding box center [1394, 551] width 38 height 20
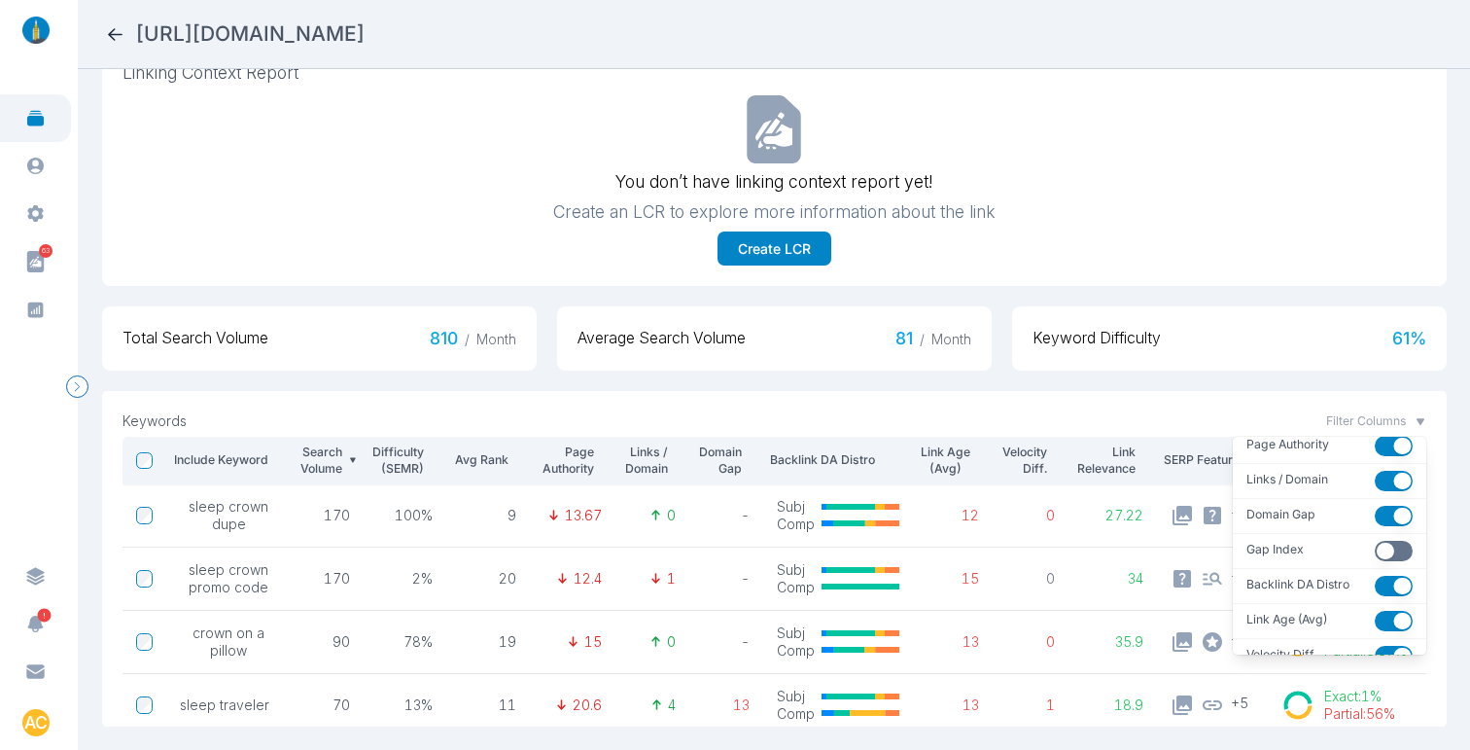
click at [1416, 391] on div "Keywords Filter Columns Close to Gap Keyword Search Volume Difficulty (SEMR) Av…" at bounding box center [774, 558] width 1344 height 335
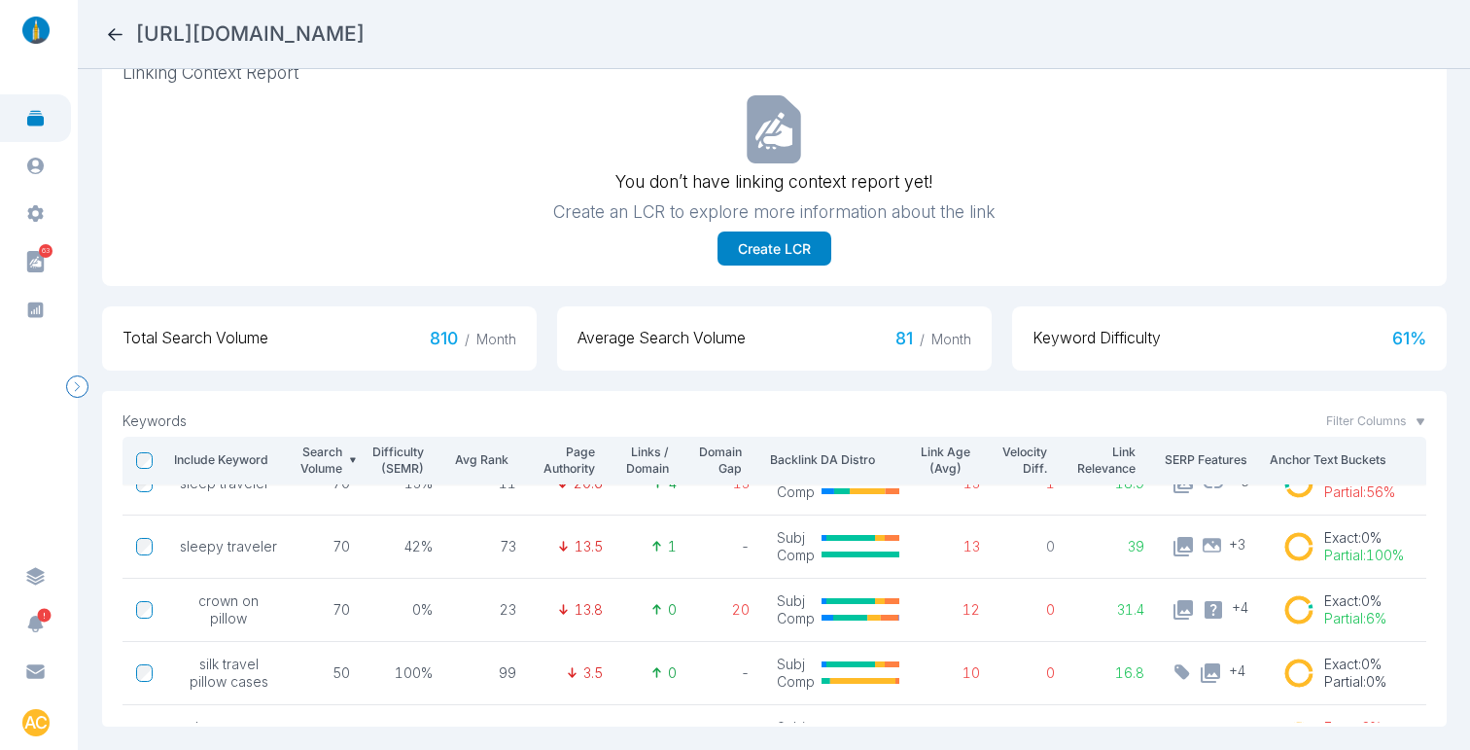
scroll to position [0, 0]
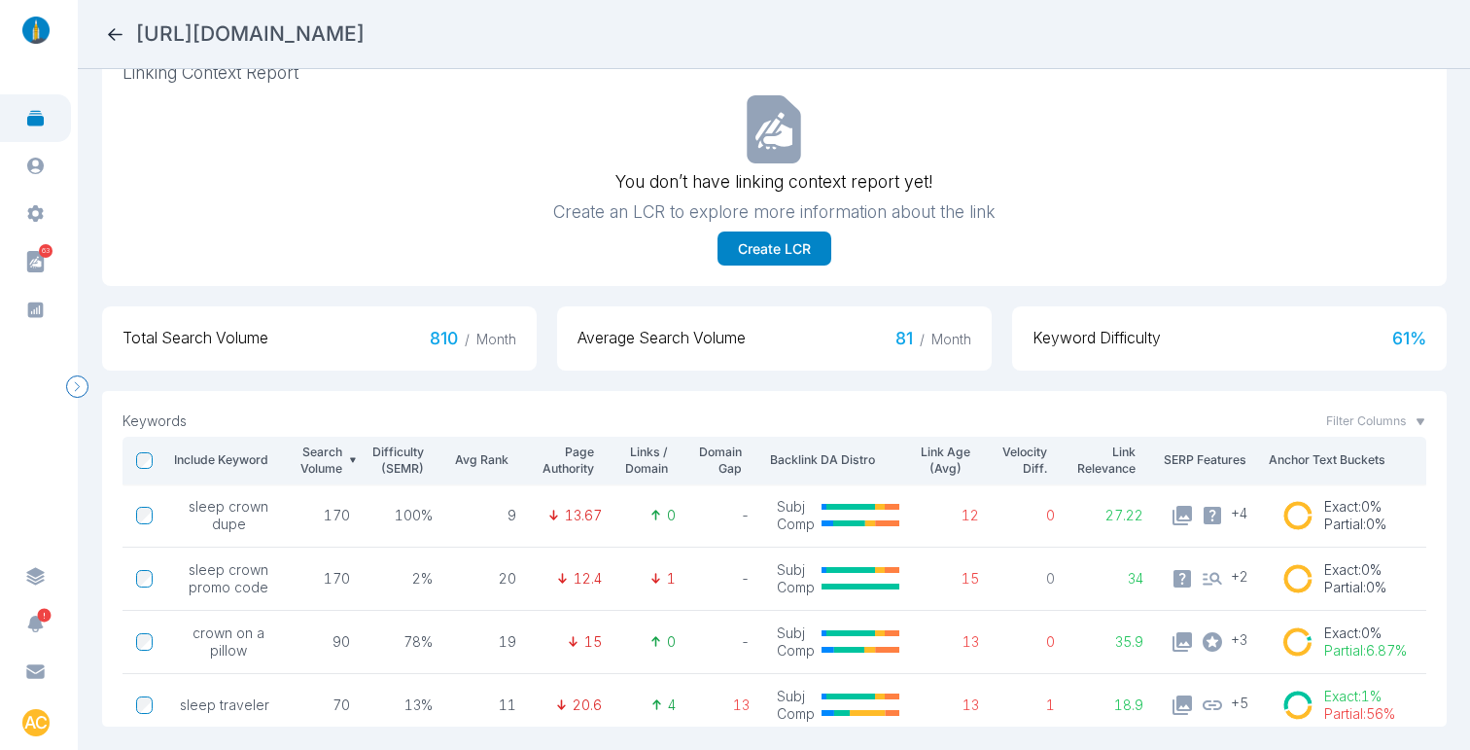
click at [114, 36] on icon at bounding box center [115, 34] width 20 height 20
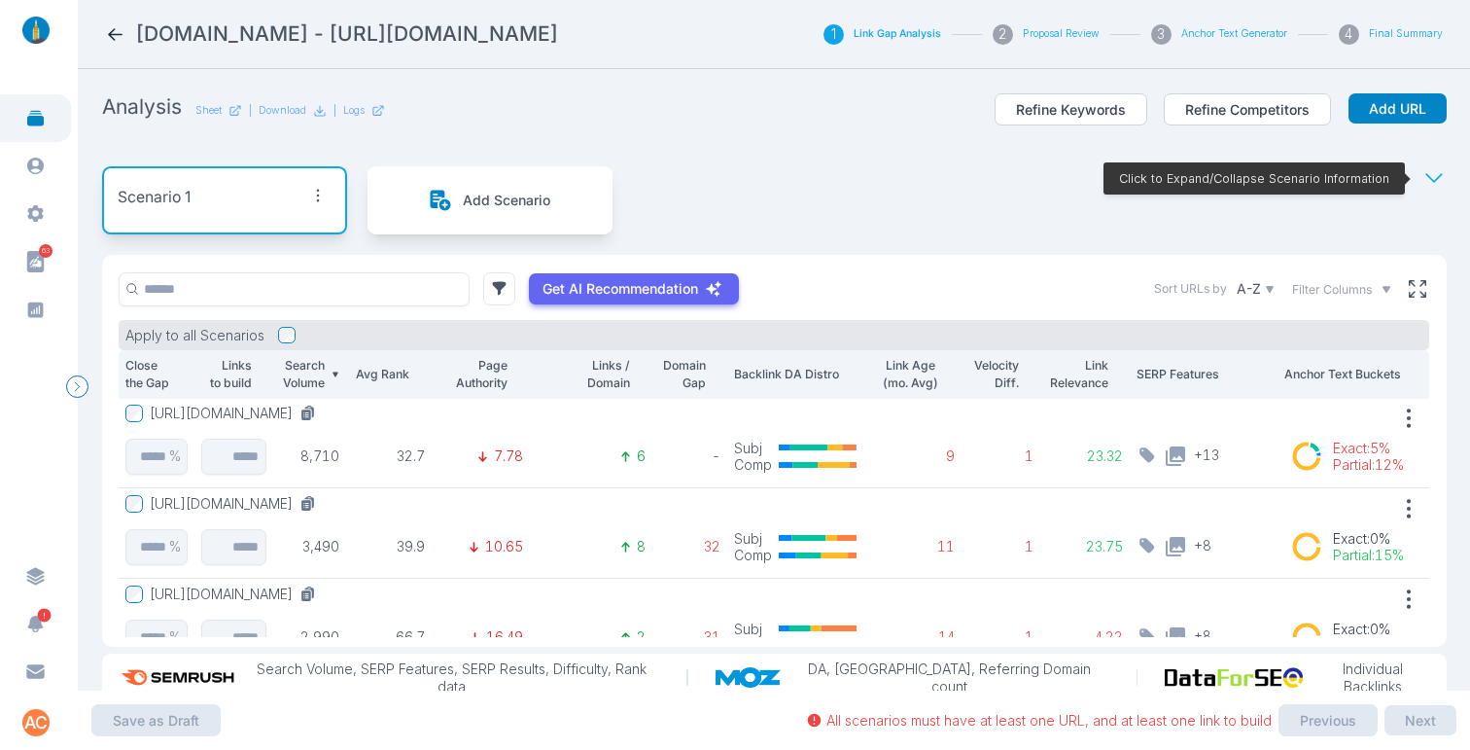
click at [849, 155] on div "Scenario 1 Add Scenario Click to Expand/Collapse Scenario Information" at bounding box center [774, 200] width 1344 height 109
click at [879, 203] on div "Scenario 1 Add Scenario Click to Expand/Collapse Scenario Information" at bounding box center [774, 200] width 1344 height 109
click at [1443, 271] on section "Analysis Sheet | Download | Logs Refine Keywords Refine Competitors Add URL Sce…" at bounding box center [774, 379] width 1392 height 621
click at [1411, 284] on icon at bounding box center [1418, 289] width 14 height 14
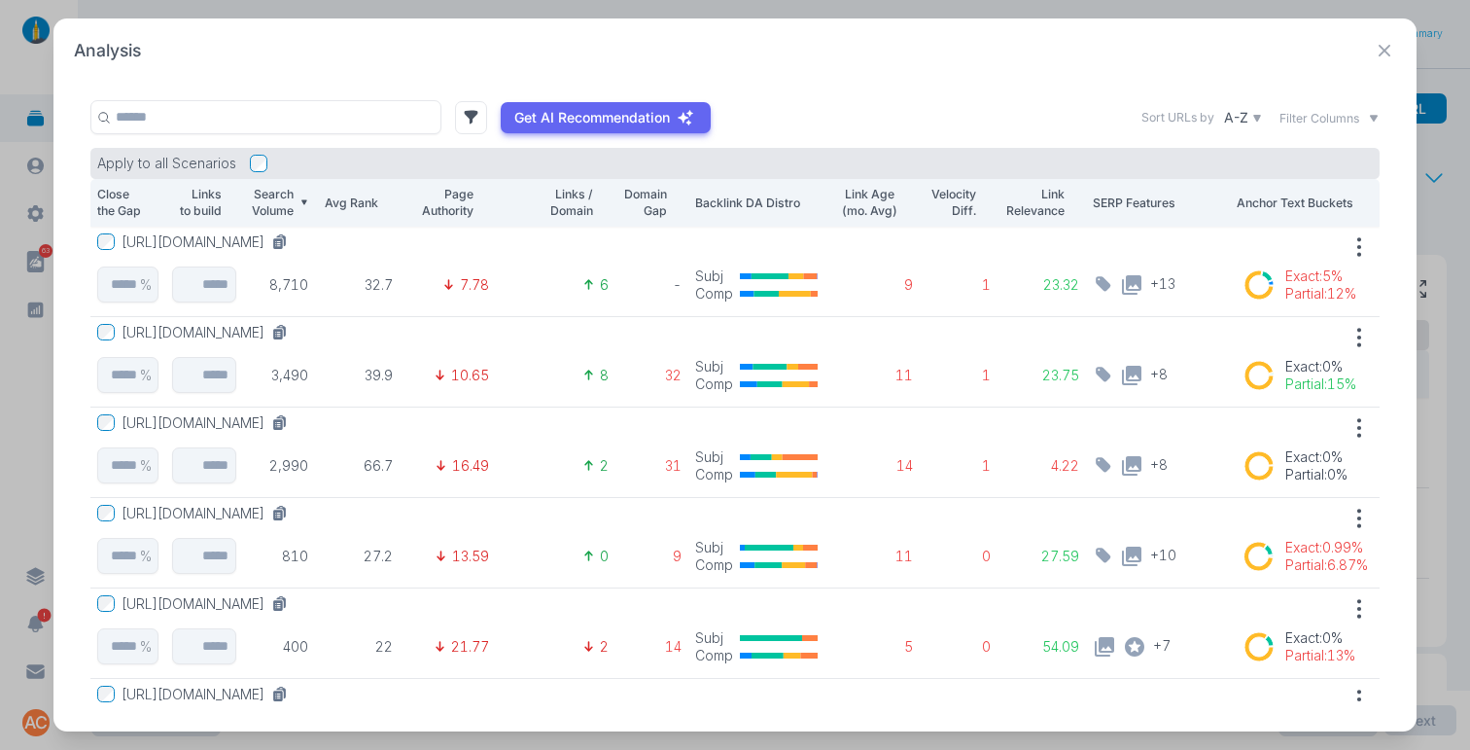
click at [296, 336] on button "https://www.sleepcrown.com/online-store/Sleep-Crown-Classic-p91750460" at bounding box center [209, 332] width 174 height 17
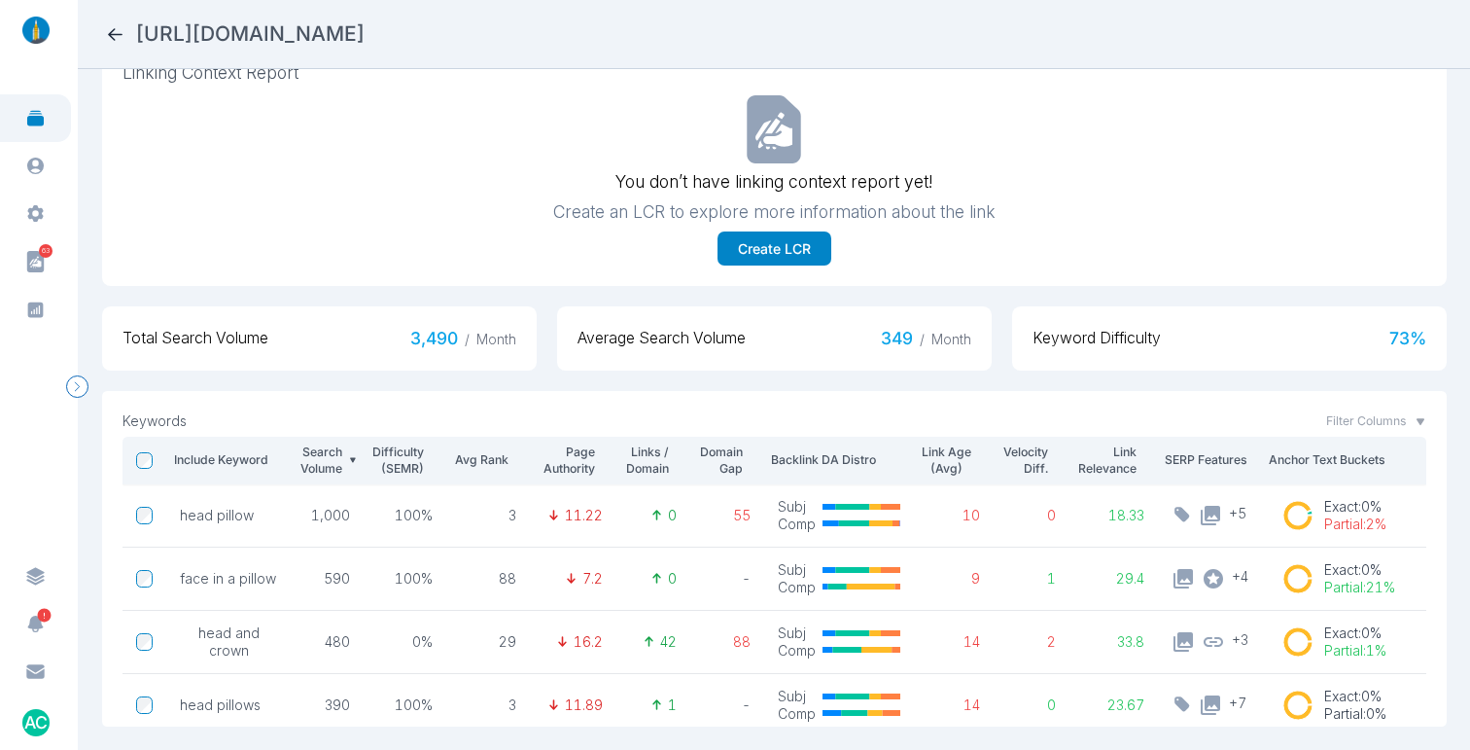
click at [109, 32] on icon at bounding box center [115, 34] width 20 height 20
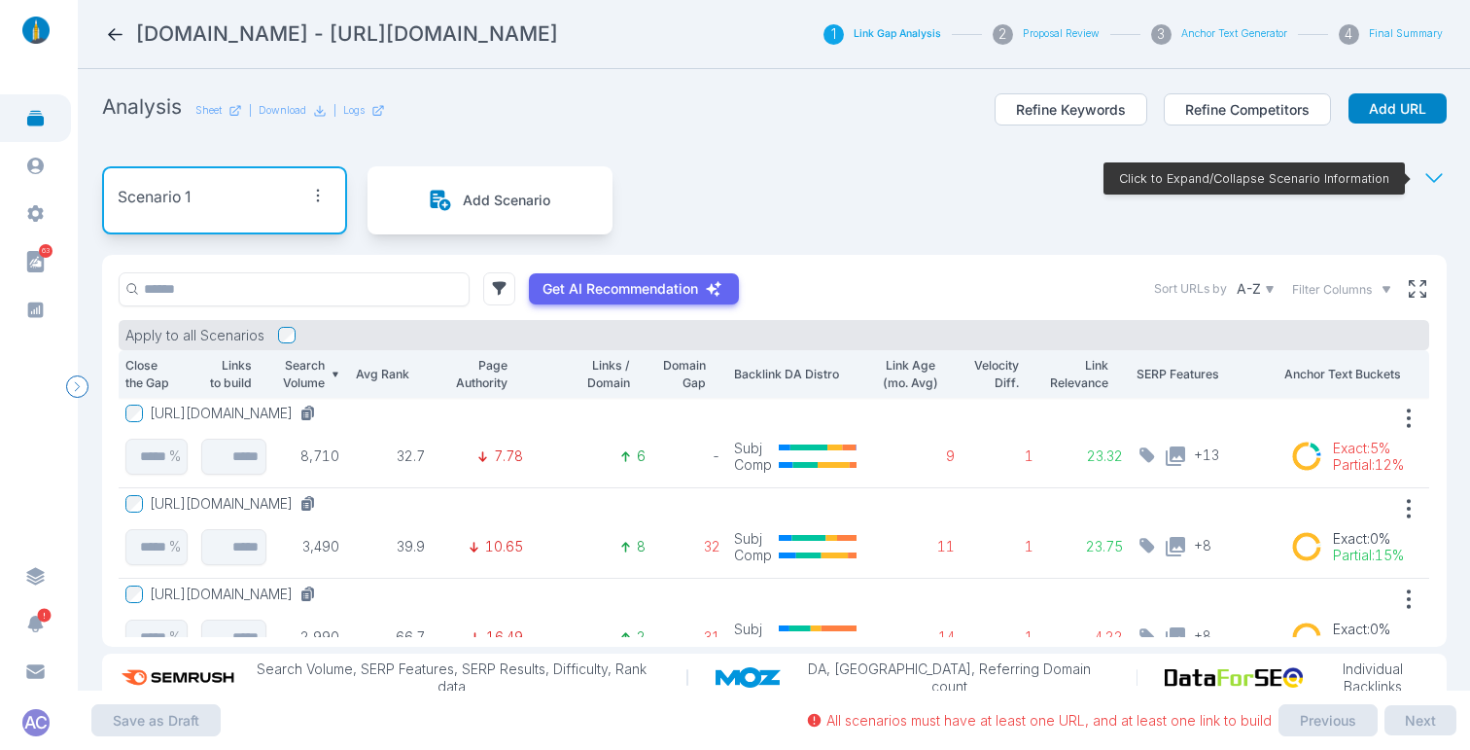
click at [324, 504] on button "https://www.sleepcrown.com/online-store/Sleep-Crown-Classic-p91750460" at bounding box center [237, 503] width 174 height 17
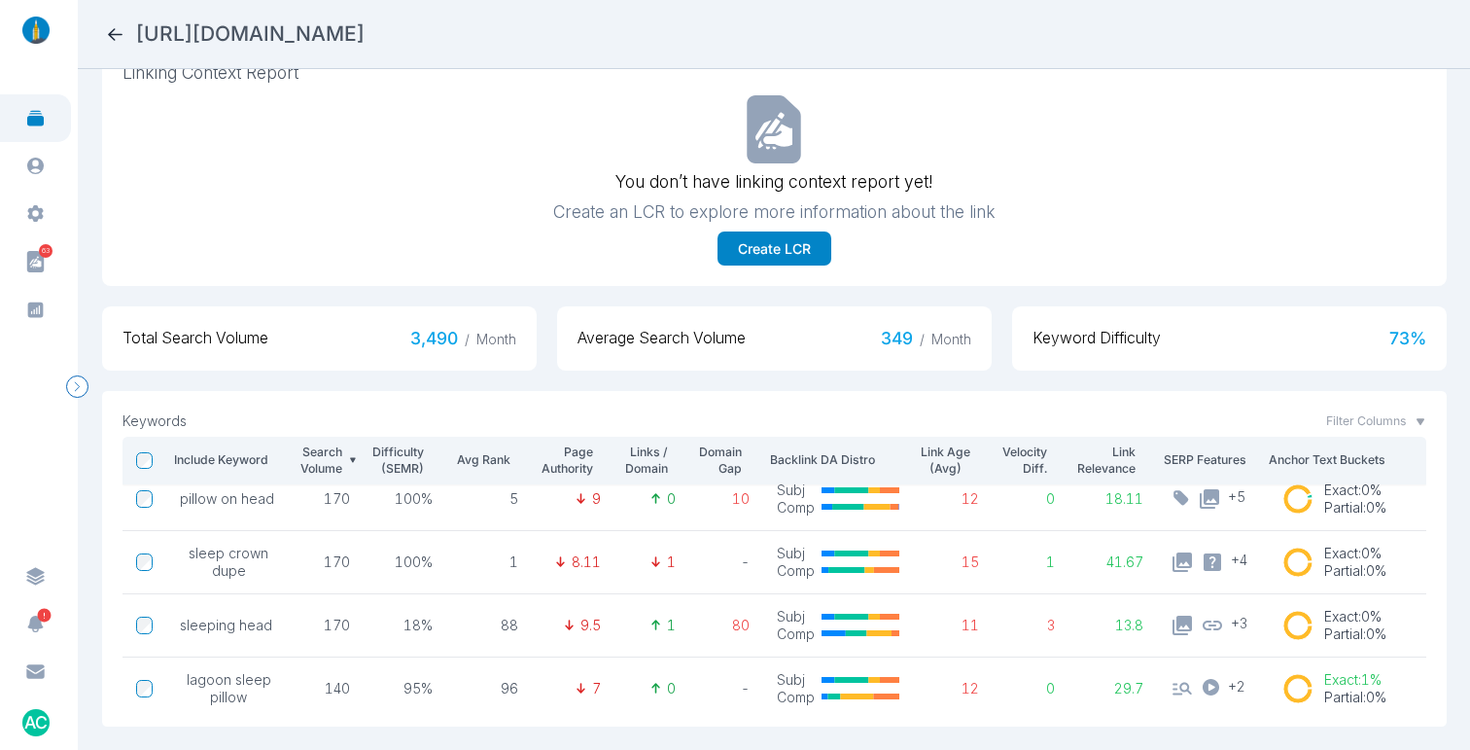
scroll to position [424, 0]
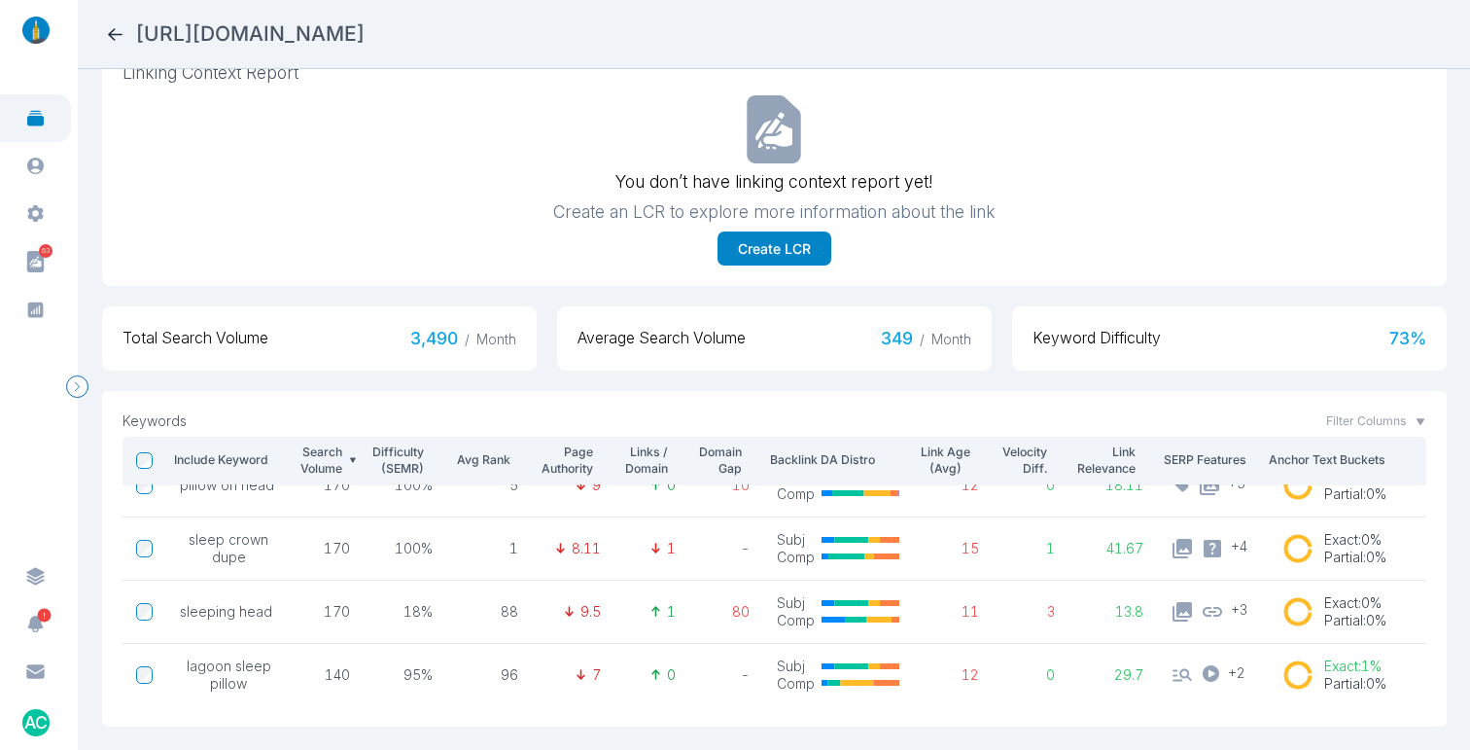
click at [112, 35] on icon at bounding box center [115, 34] width 20 height 20
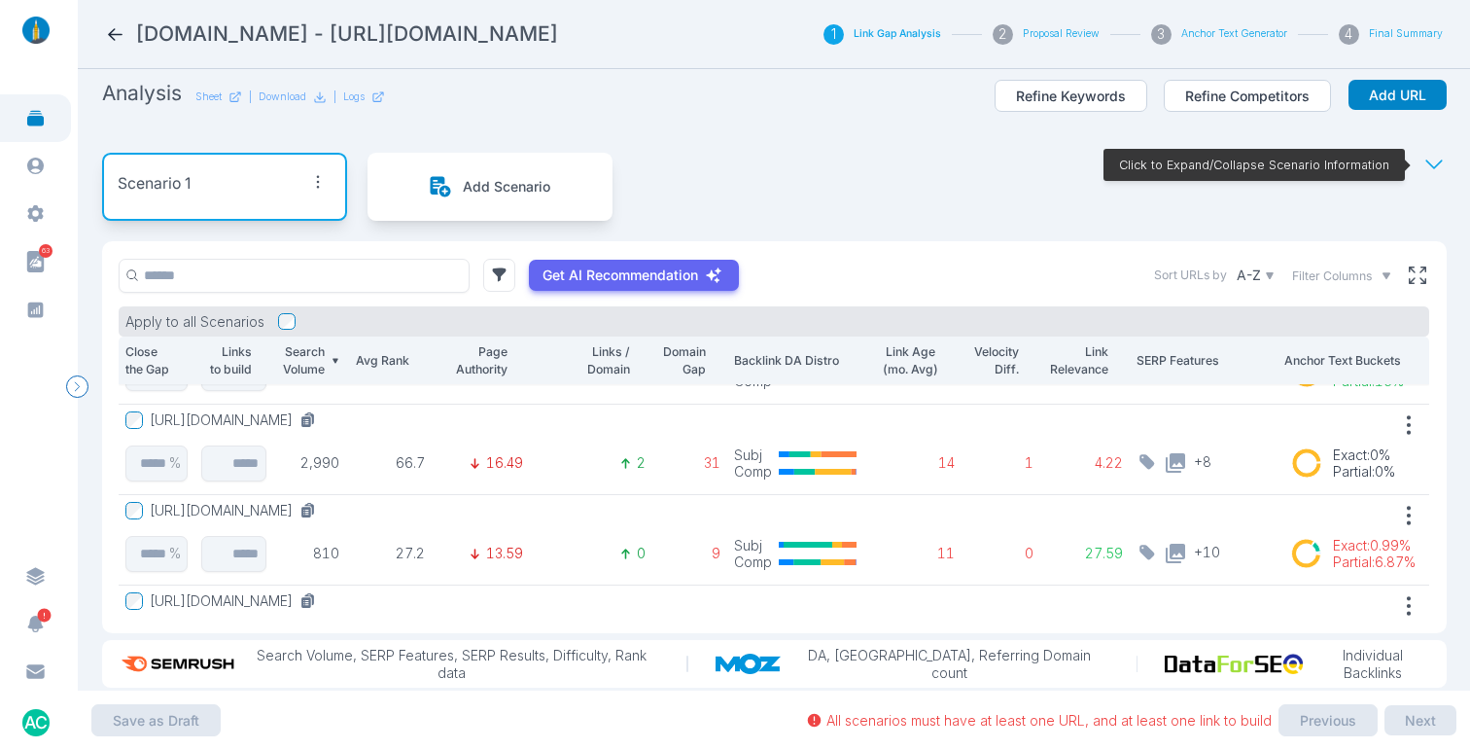
scroll to position [163, 0]
click at [1211, 93] on button "Refine Competitors" at bounding box center [1247, 96] width 167 height 33
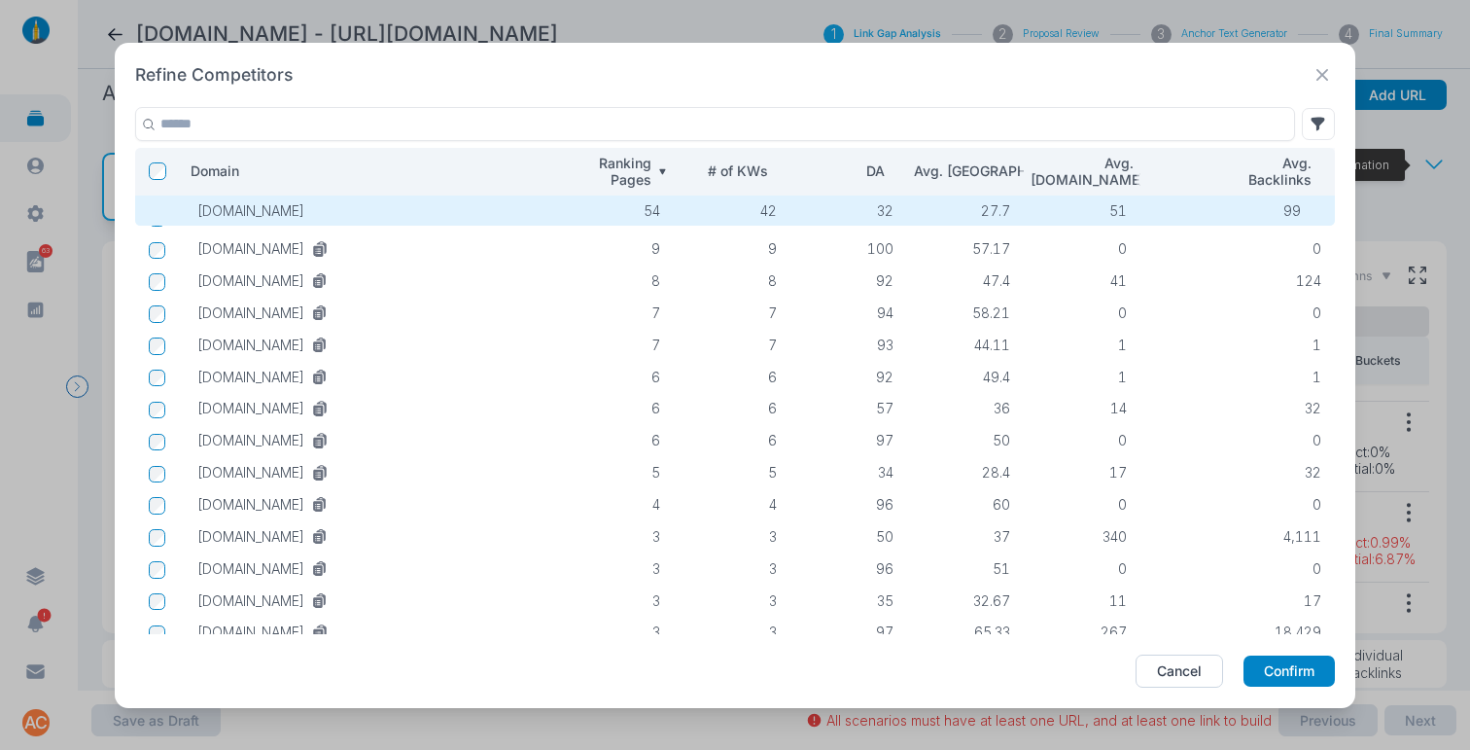
scroll to position [92, 0]
click at [1326, 81] on icon at bounding box center [1322, 75] width 24 height 24
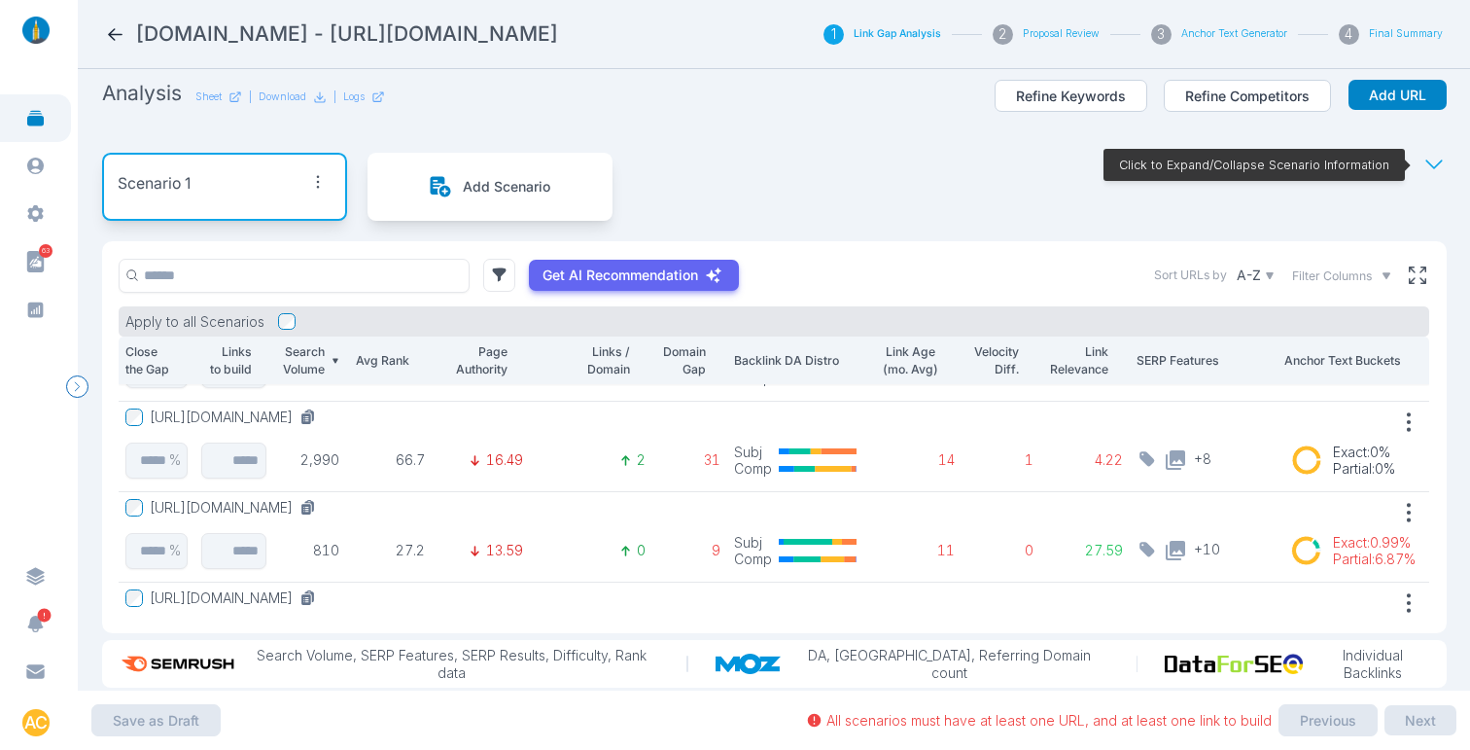
click at [798, 188] on div "Scenario 1 Add Scenario Click to Expand/Collapse Scenario Information" at bounding box center [774, 186] width 1344 height 109
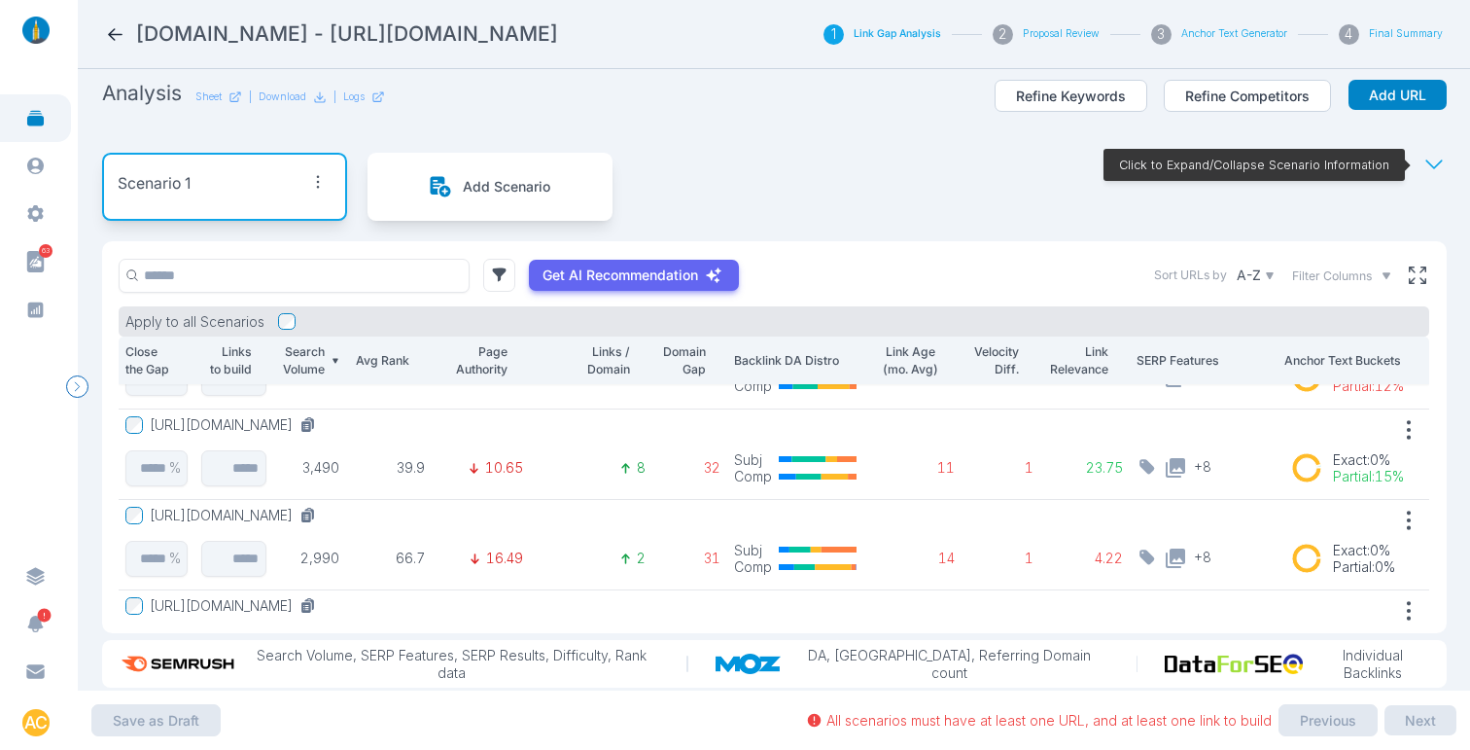
scroll to position [60, 0]
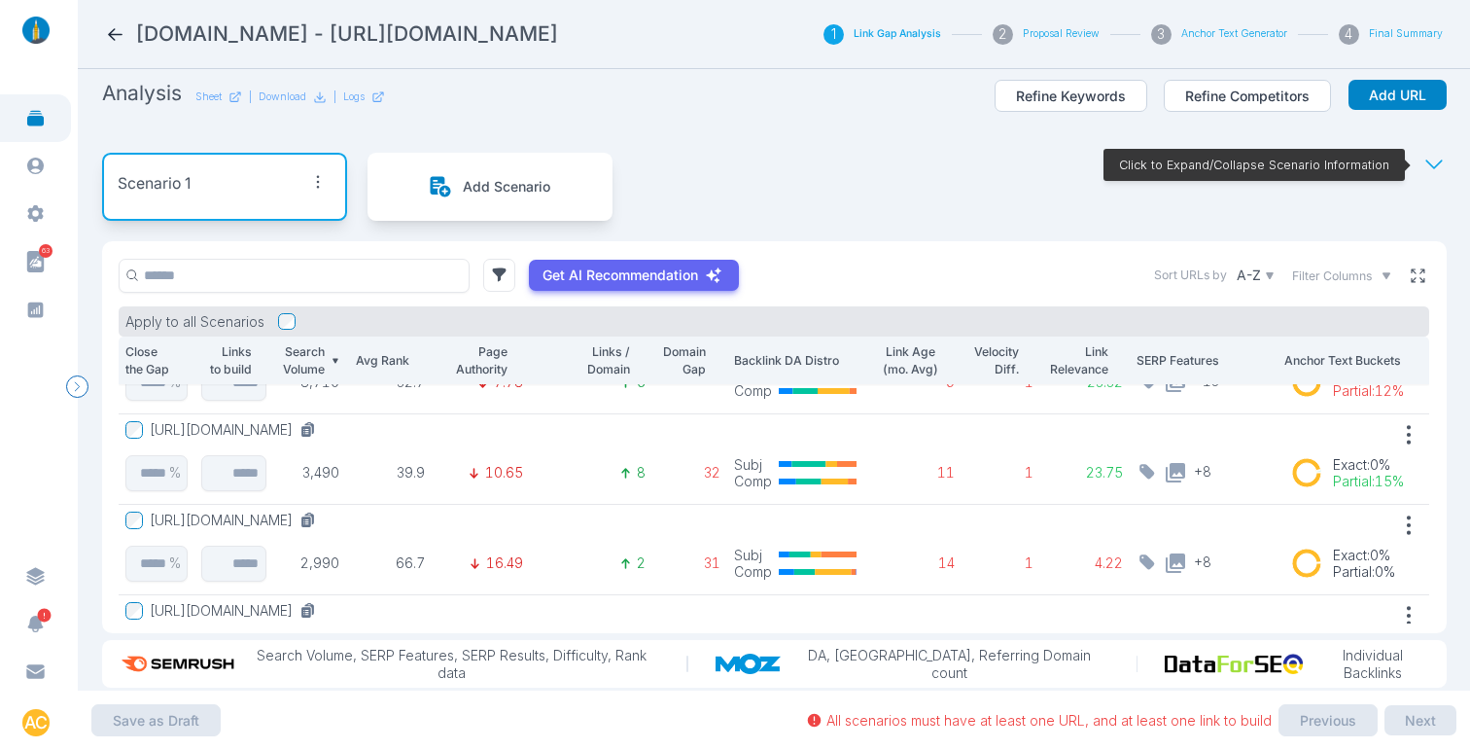
click at [1411, 277] on icon at bounding box center [1418, 275] width 14 height 14
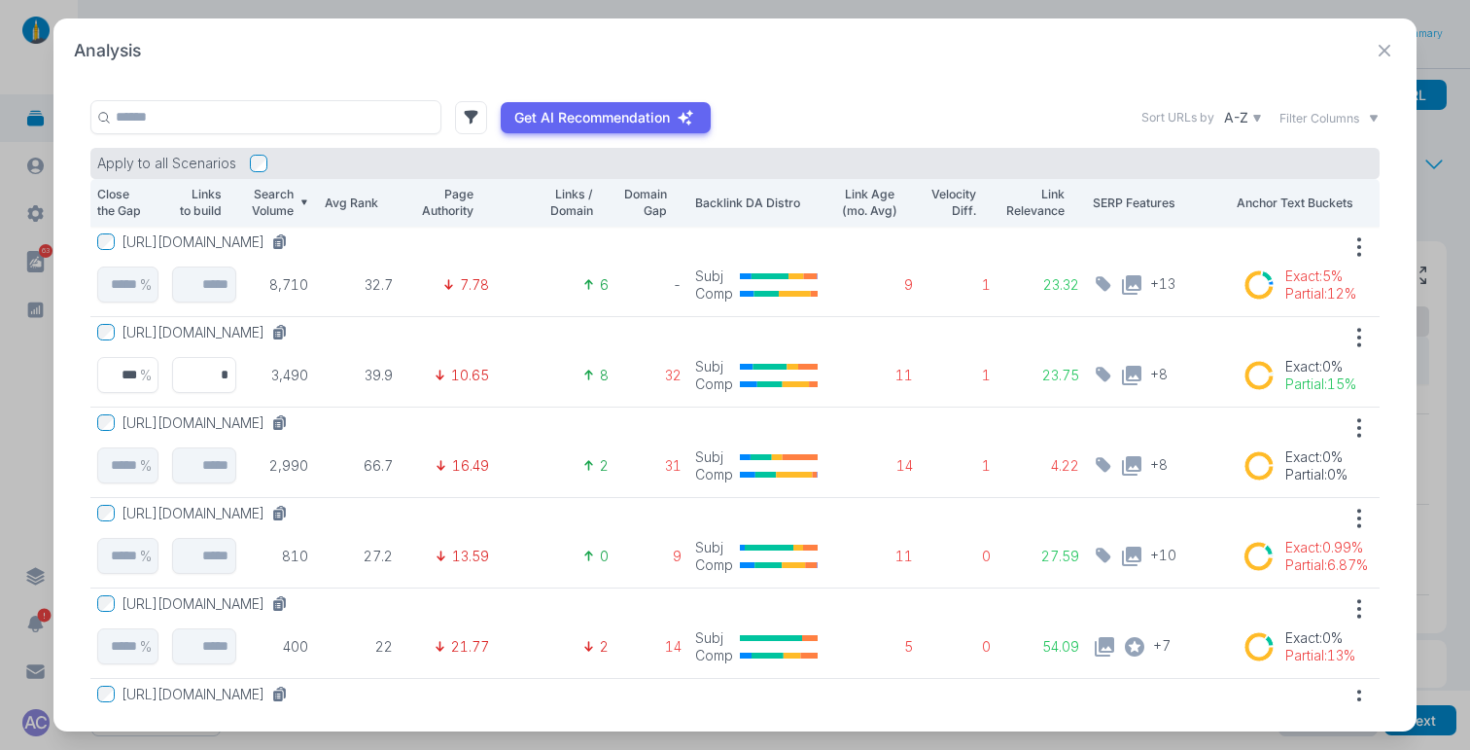
click at [296, 330] on button "https://www.sleepcrown.com/online-store/Sleep-Crown-Classic-p91750460" at bounding box center [209, 332] width 174 height 17
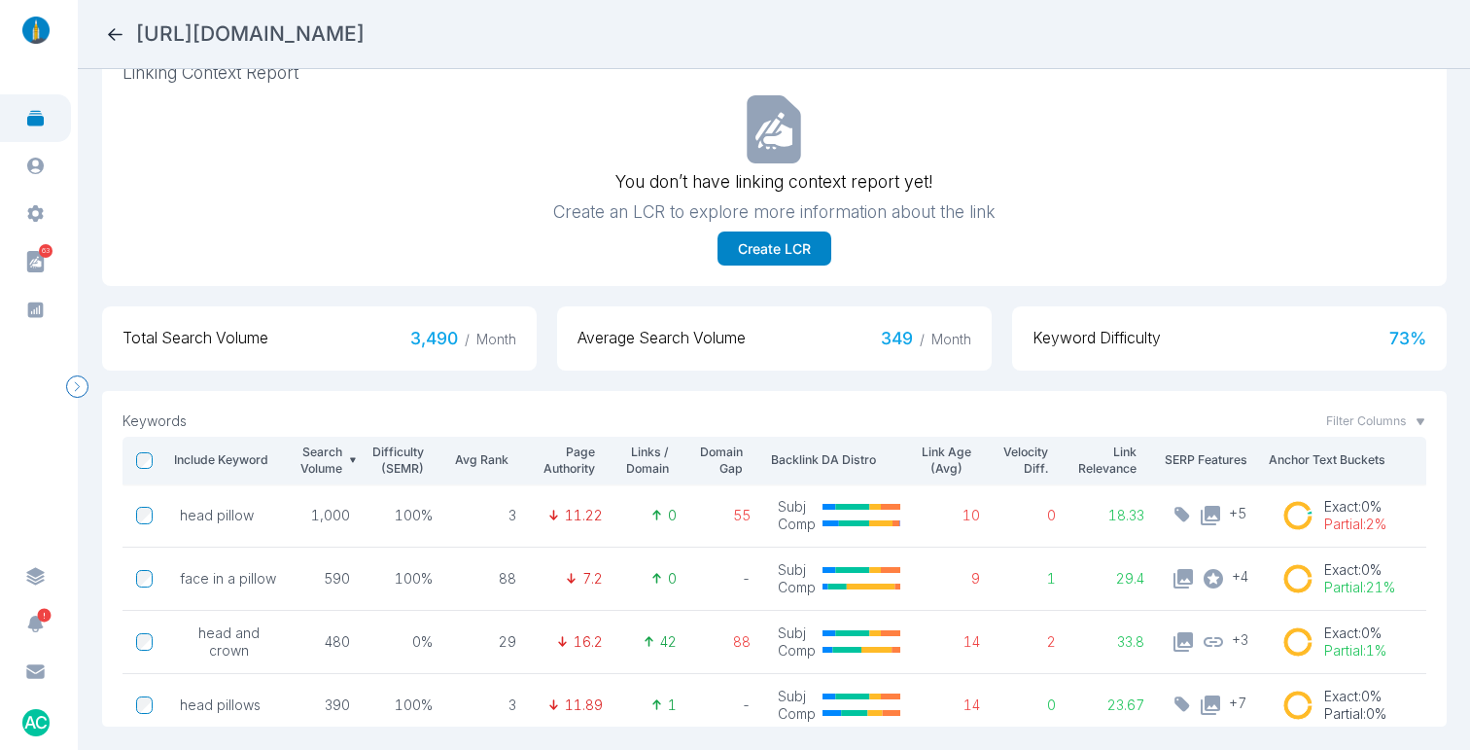
click at [115, 40] on icon at bounding box center [115, 34] width 20 height 20
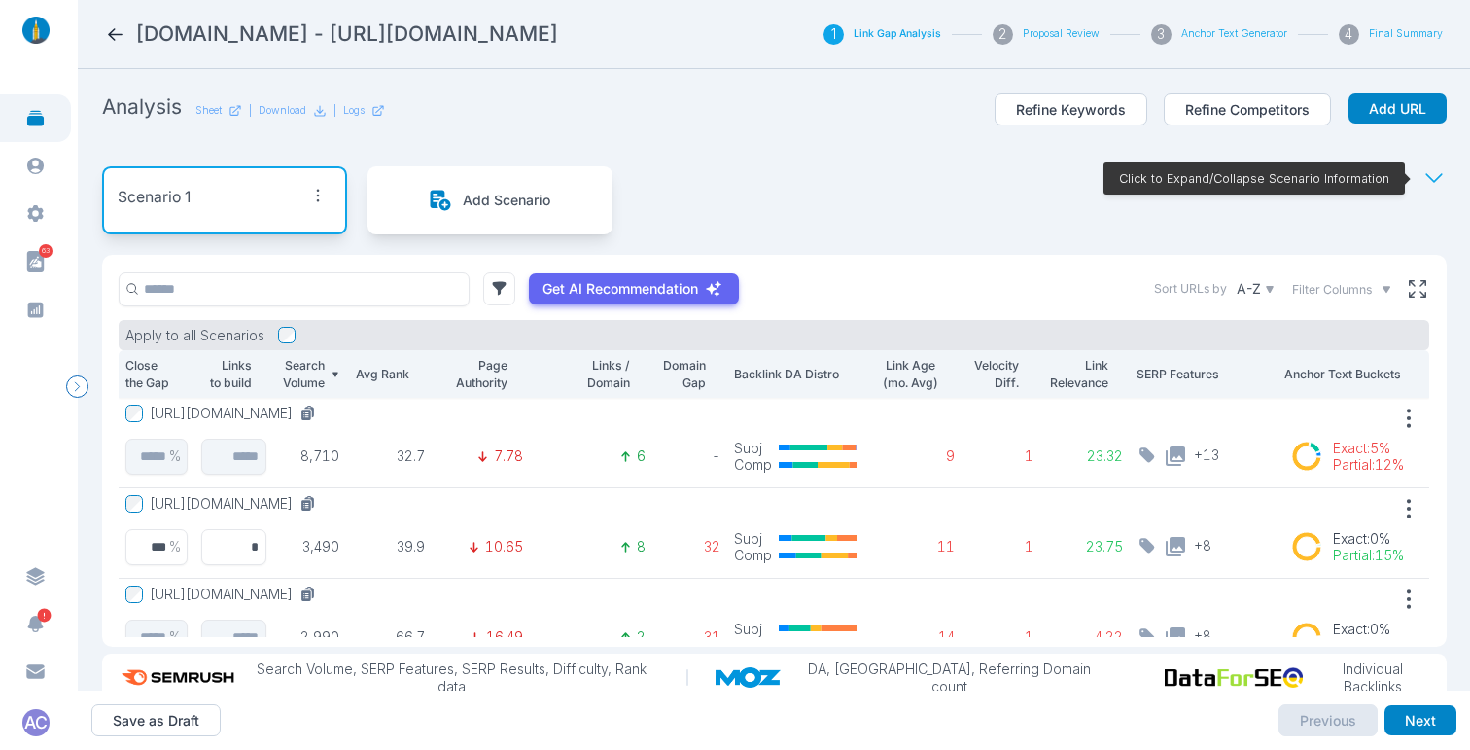
click at [323, 192] on icon "button" at bounding box center [317, 195] width 27 height 27
click at [278, 240] on span "Edit Scenario" at bounding box center [279, 235] width 85 height 17
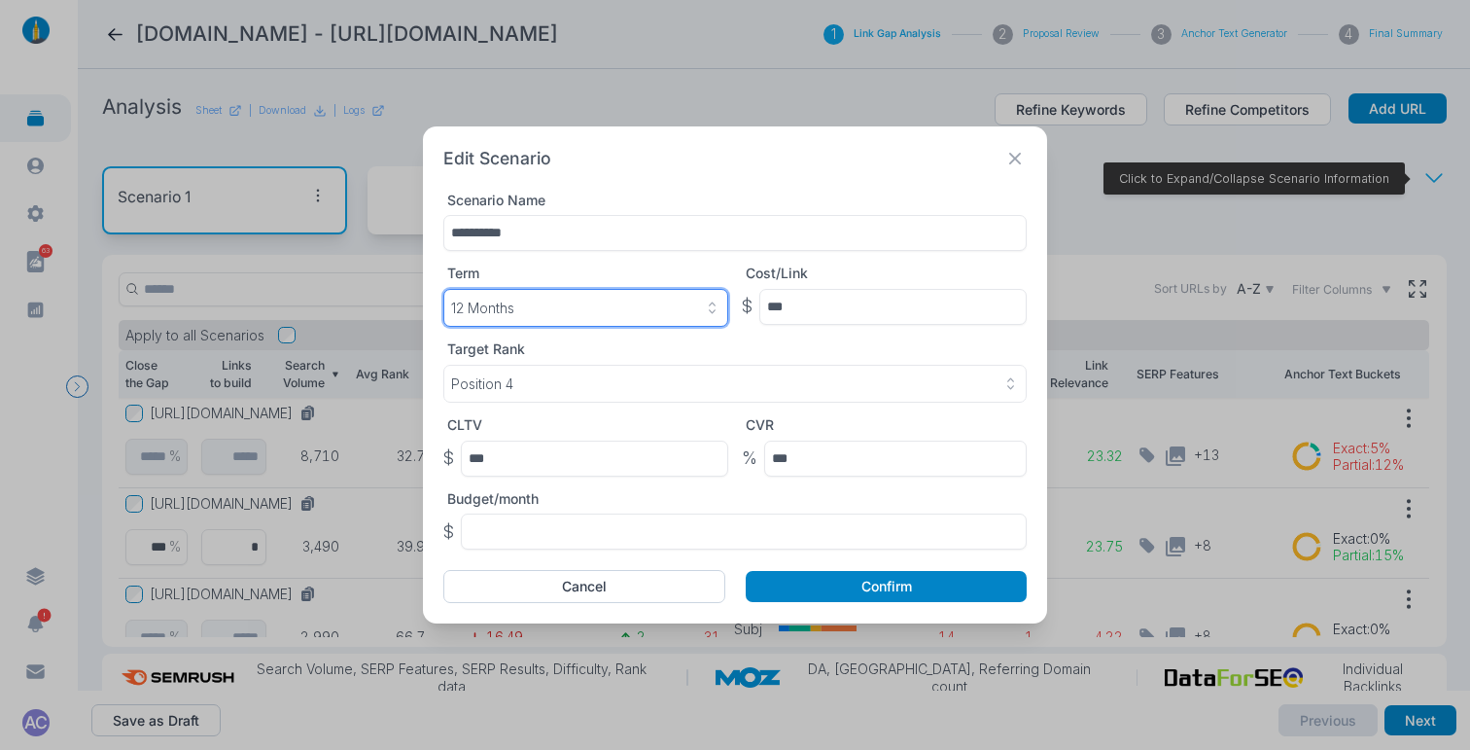
click at [518, 299] on div "12 Months" at bounding box center [585, 307] width 269 height 17
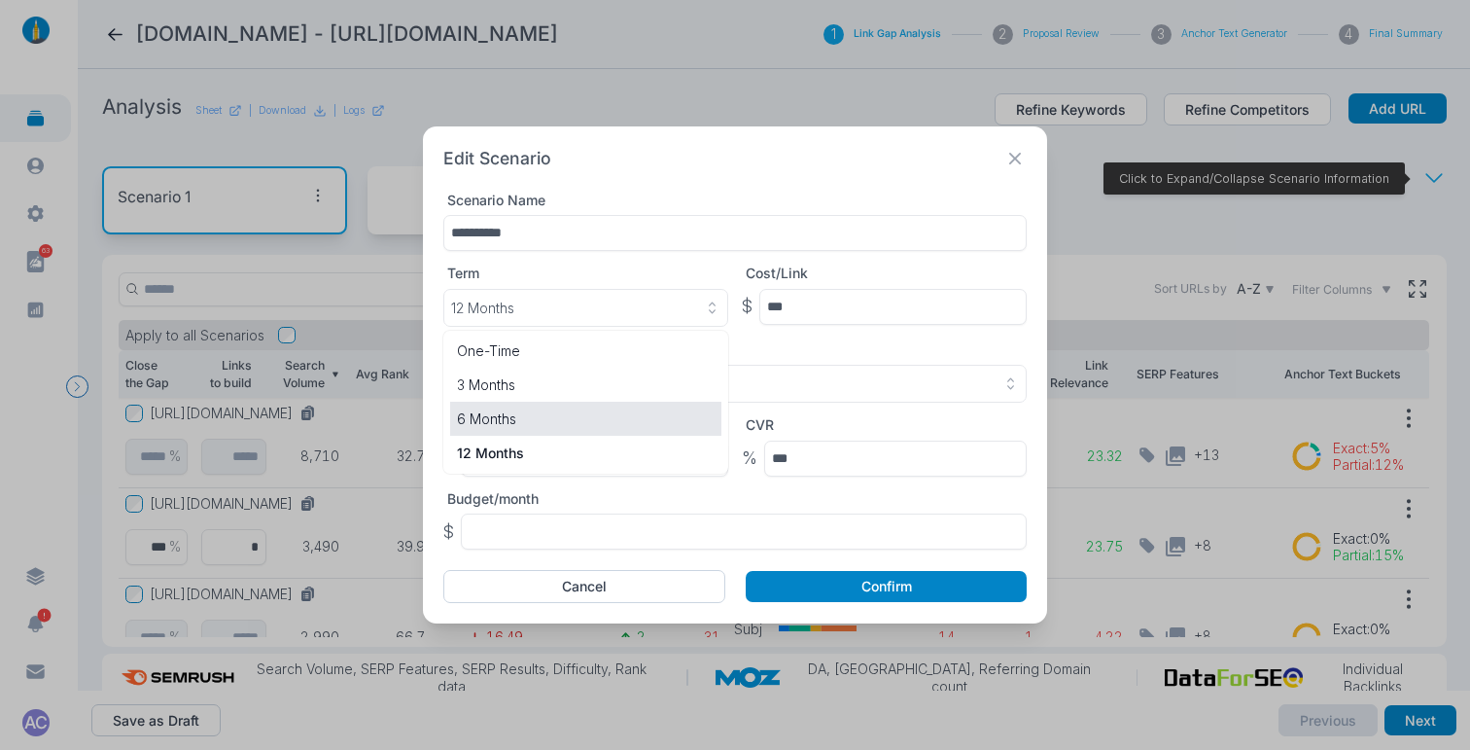
click at [496, 409] on p "6 Months" at bounding box center [586, 418] width 258 height 20
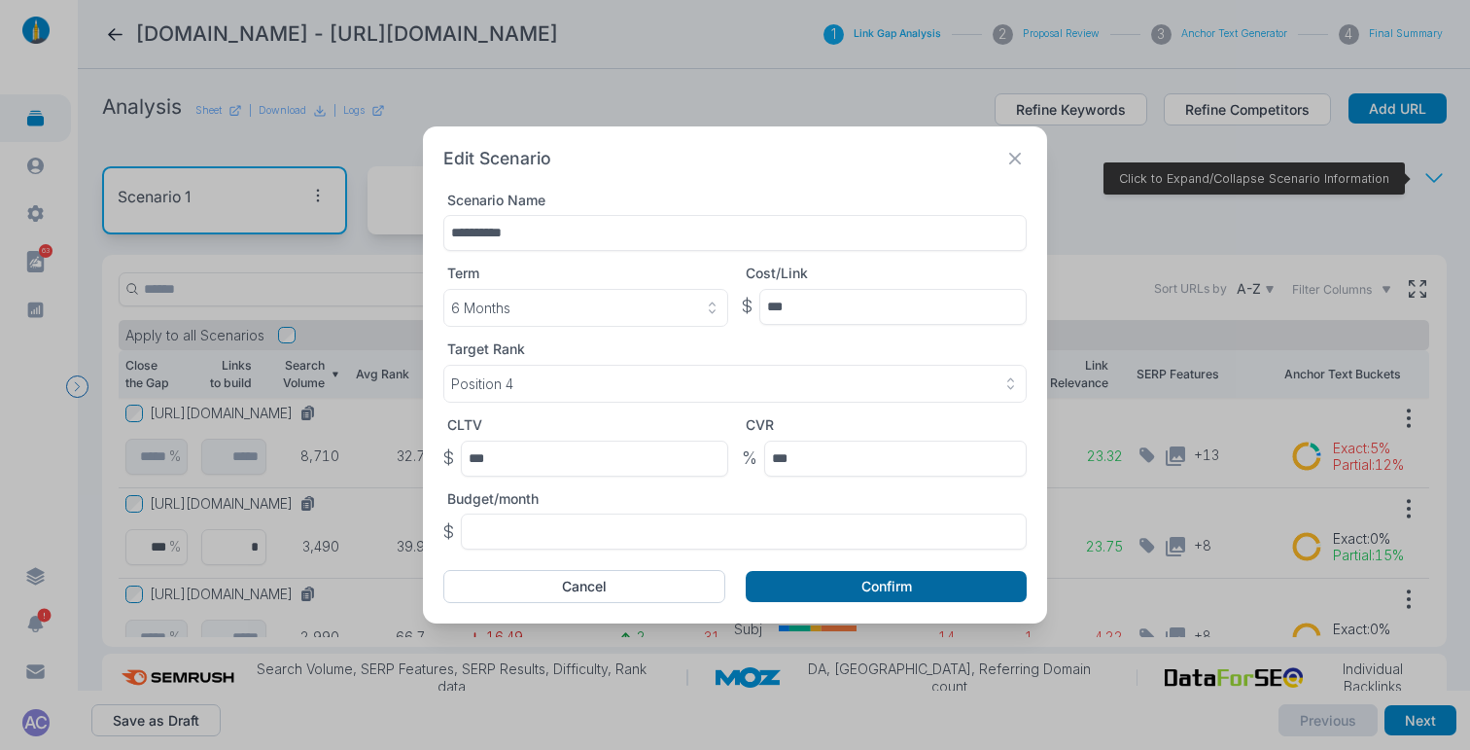
click at [844, 582] on button "Confirm" at bounding box center [886, 586] width 281 height 31
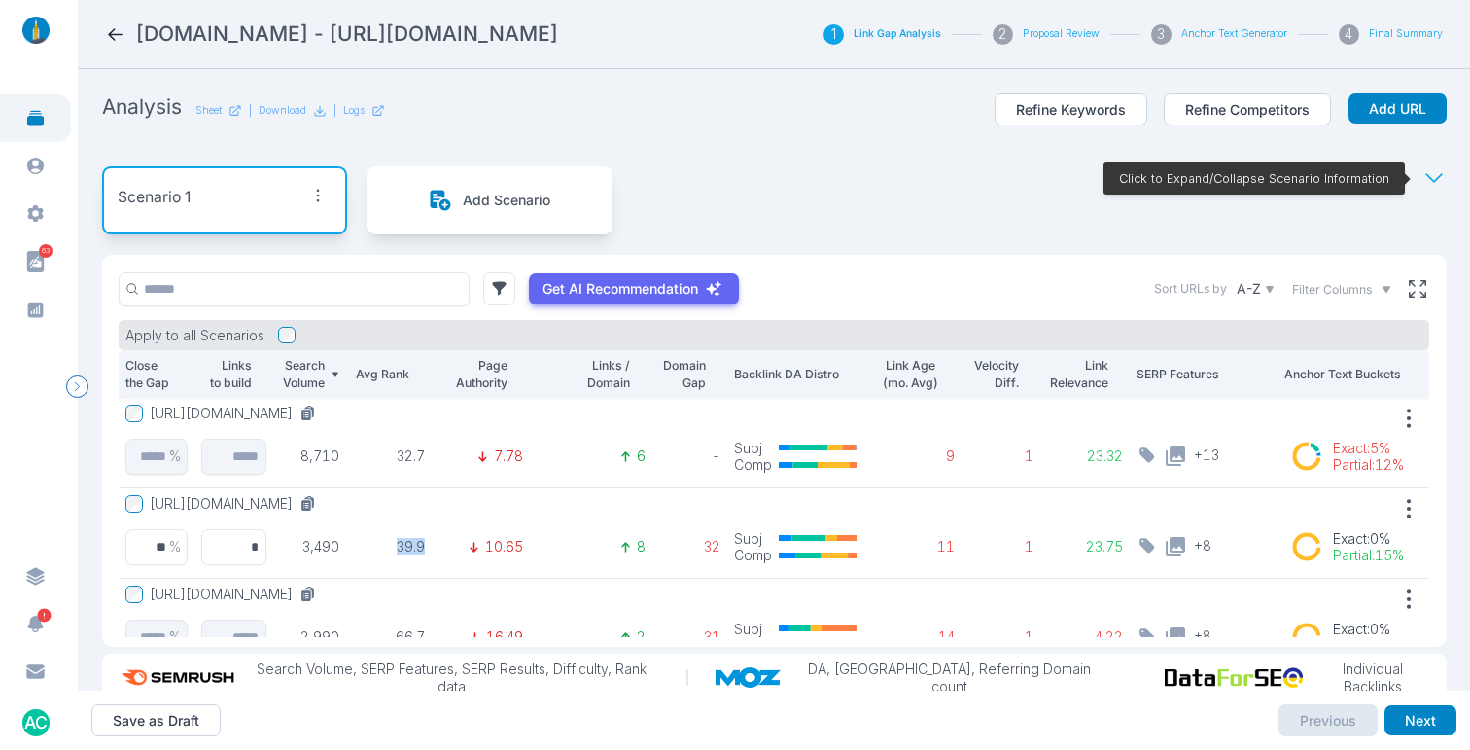
drag, startPoint x: 426, startPoint y: 547, endPoint x: 387, endPoint y: 546, distance: 38.9
click at [387, 546] on td "39.9" at bounding box center [389, 533] width 86 height 90
click at [859, 213] on div "Scenario 1 Add Scenario Click to Expand/Collapse Scenario Information" at bounding box center [774, 200] width 1344 height 109
click at [1357, 284] on div "Filter Columns" at bounding box center [1342, 289] width 100 height 17
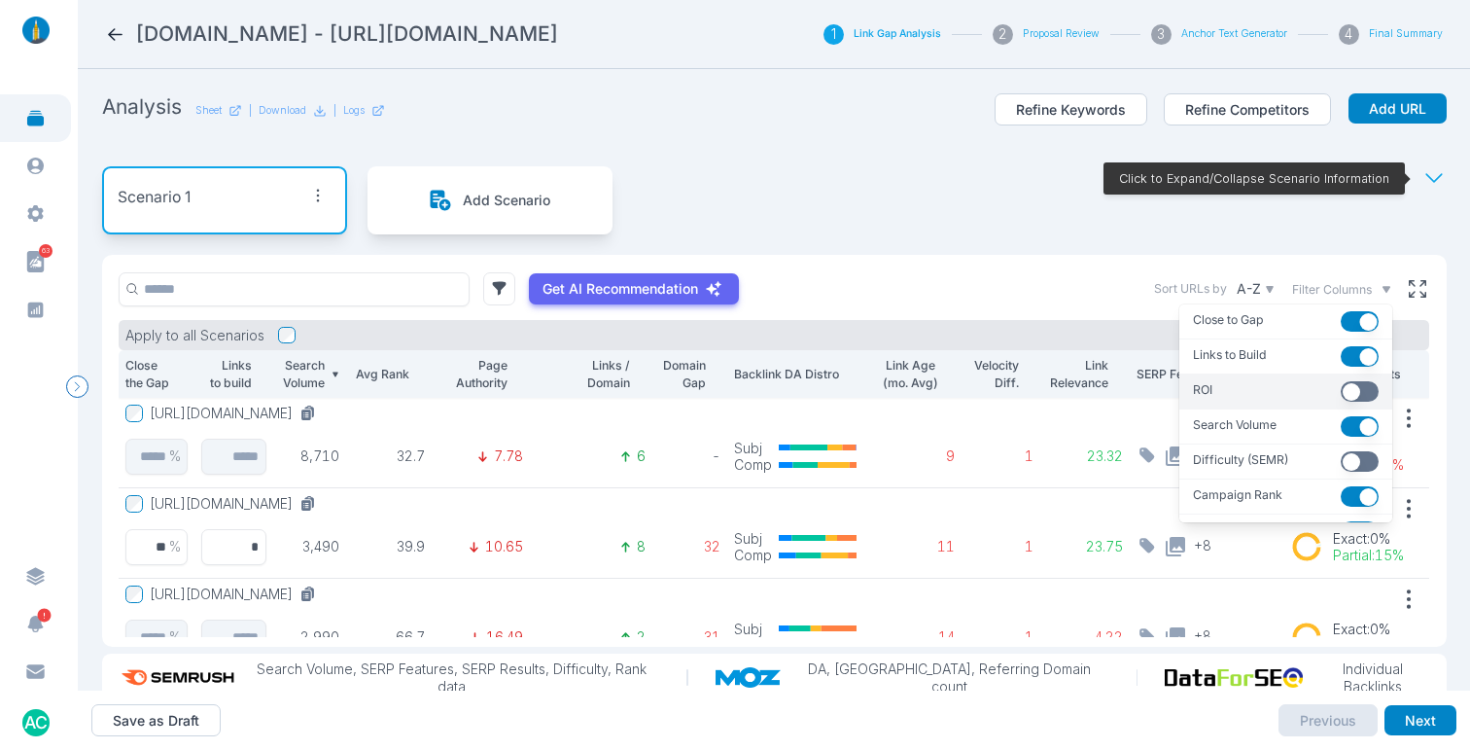
click at [1341, 389] on button "button" at bounding box center [1360, 391] width 38 height 20
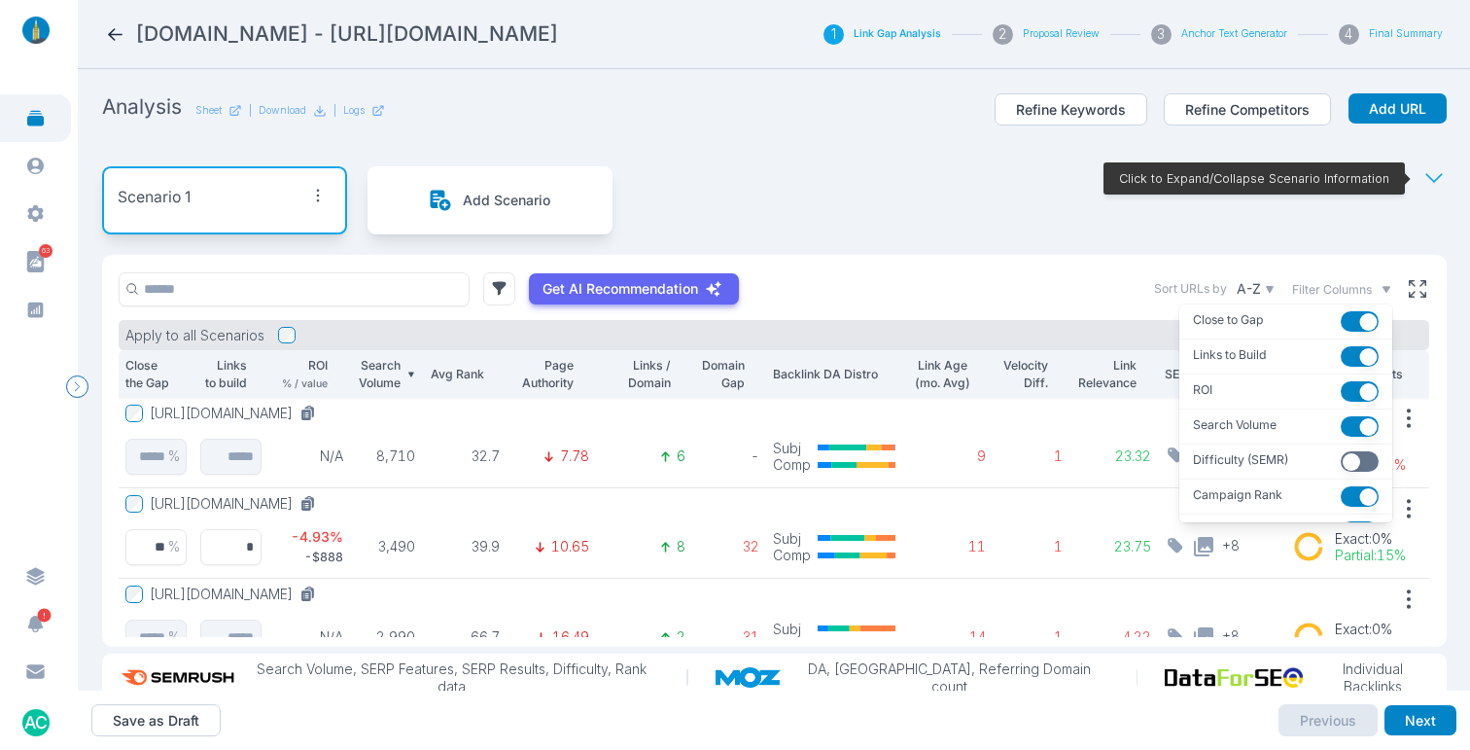
click at [1345, 286] on span "Filter Columns" at bounding box center [1332, 289] width 80 height 17
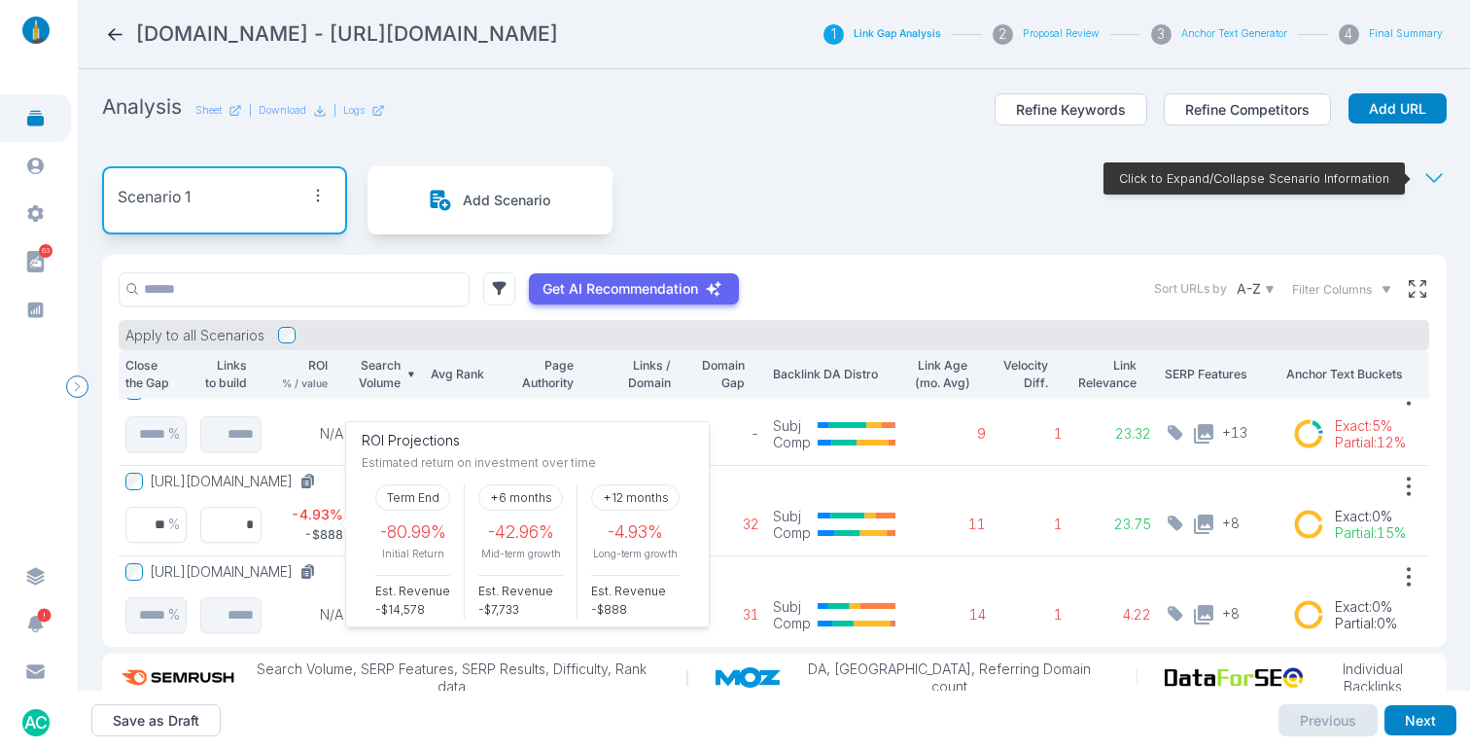
scroll to position [19, 0]
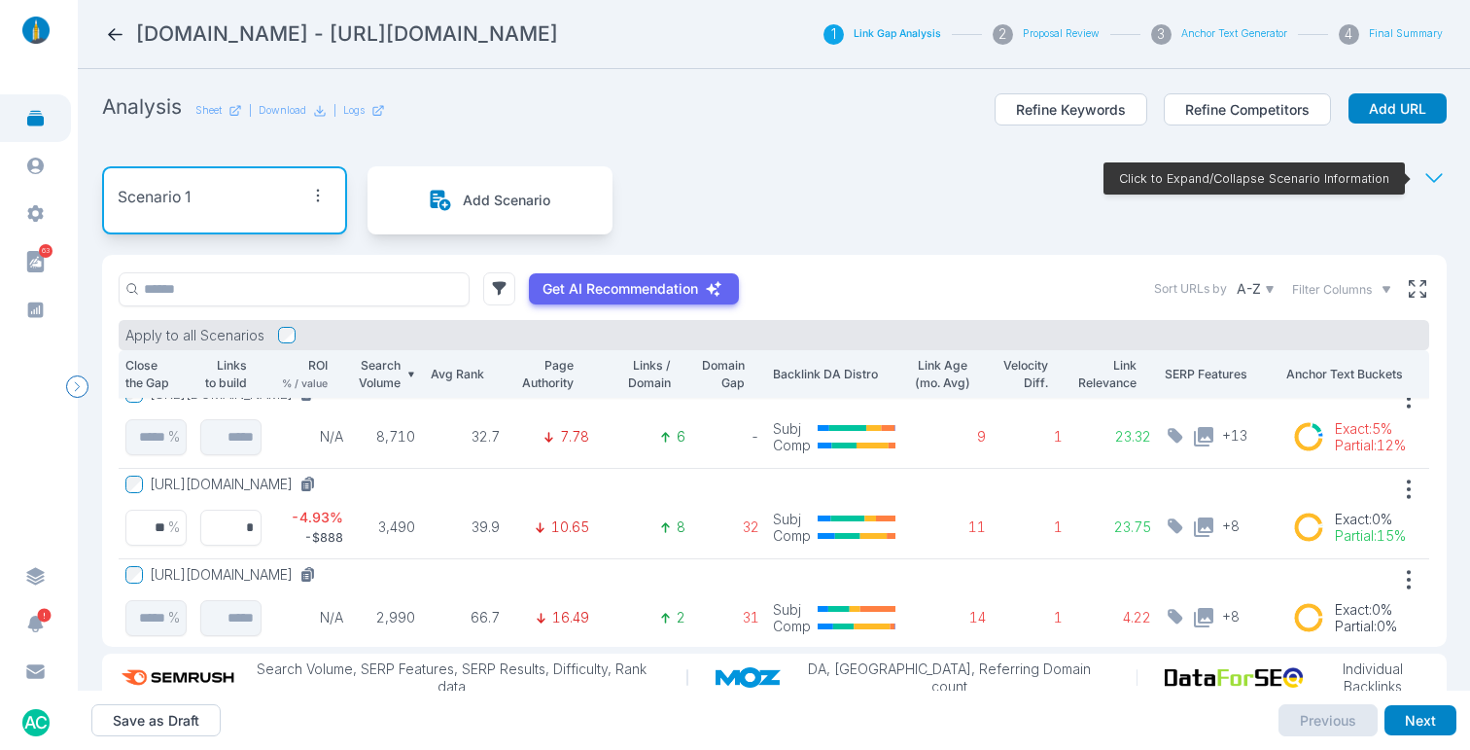
click at [1348, 293] on span "Filter Columns" at bounding box center [1332, 289] width 80 height 17
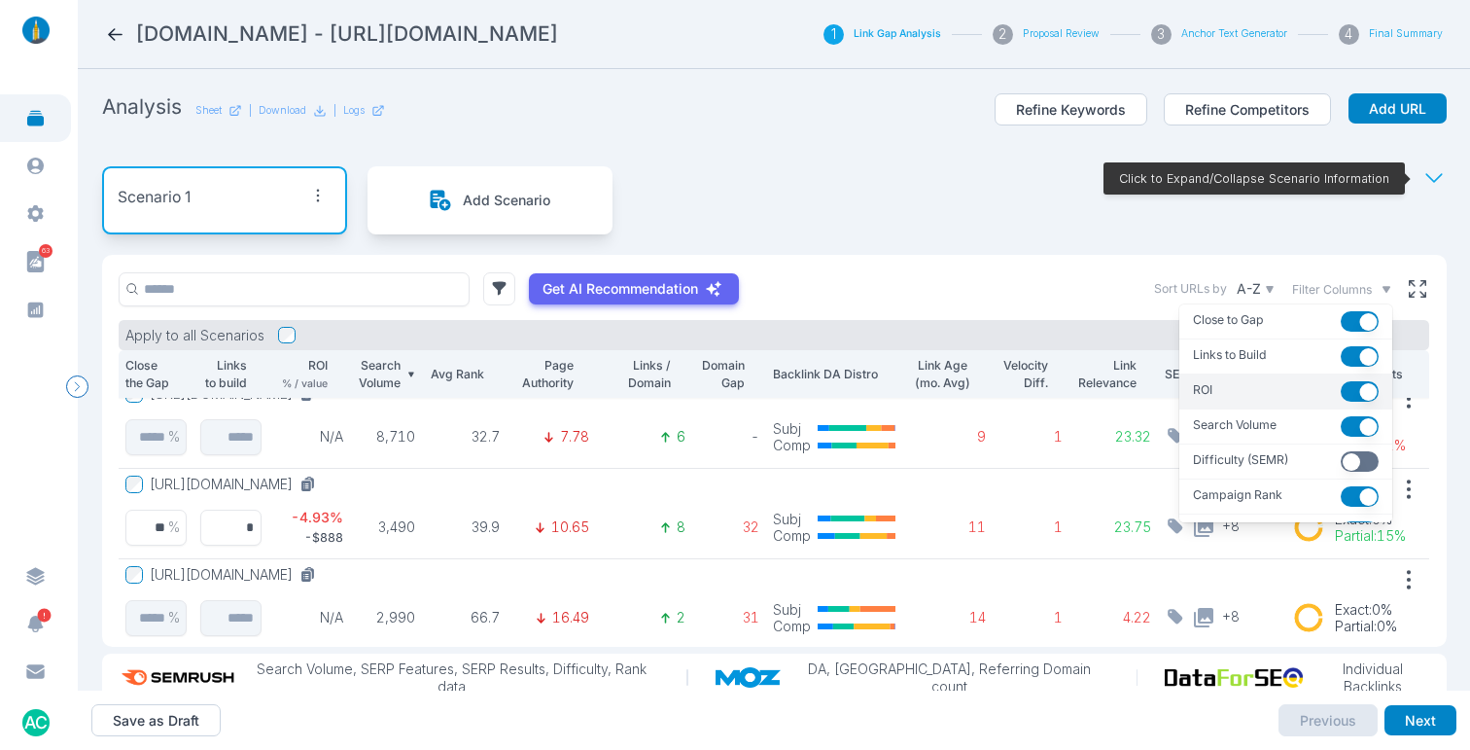
click at [1341, 392] on button "button" at bounding box center [1360, 391] width 38 height 20
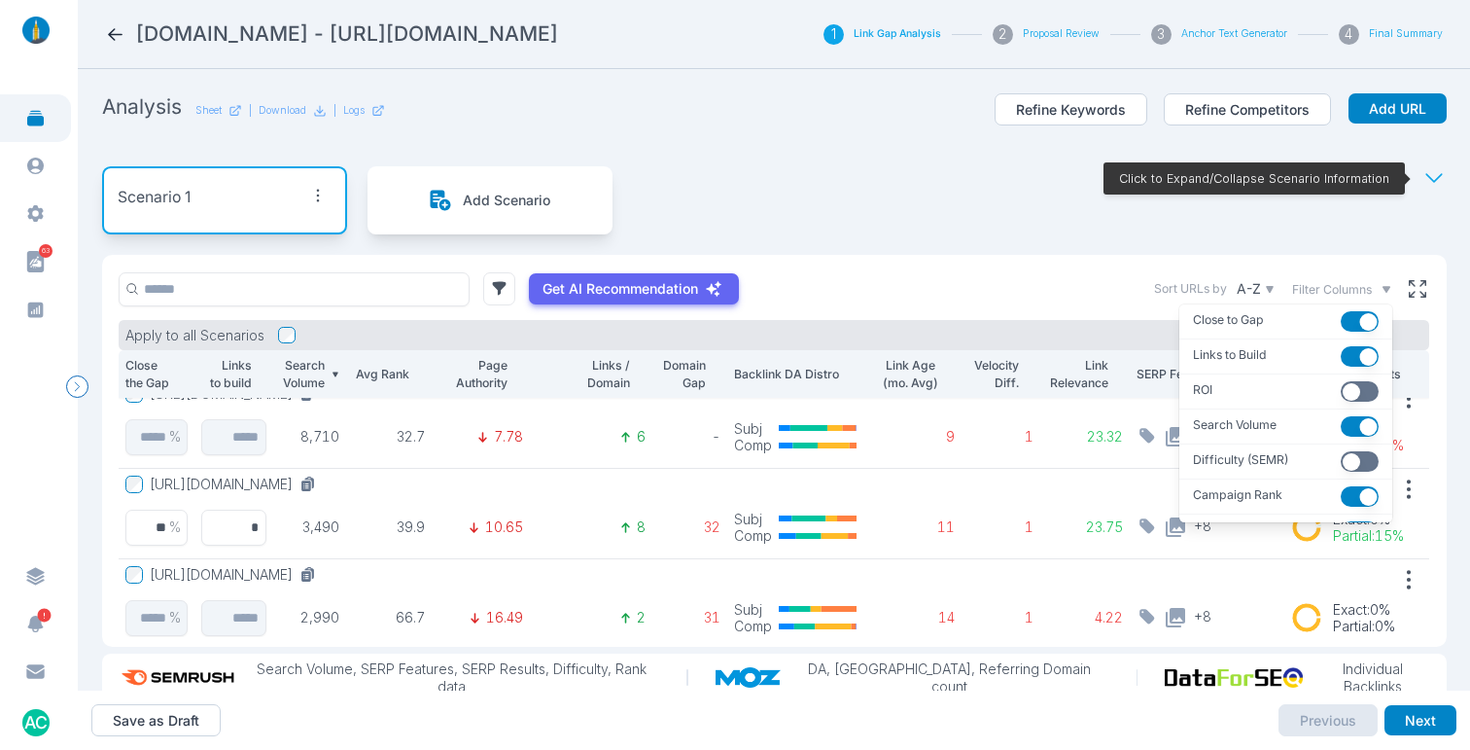
click at [1343, 286] on span "Filter Columns" at bounding box center [1332, 289] width 80 height 17
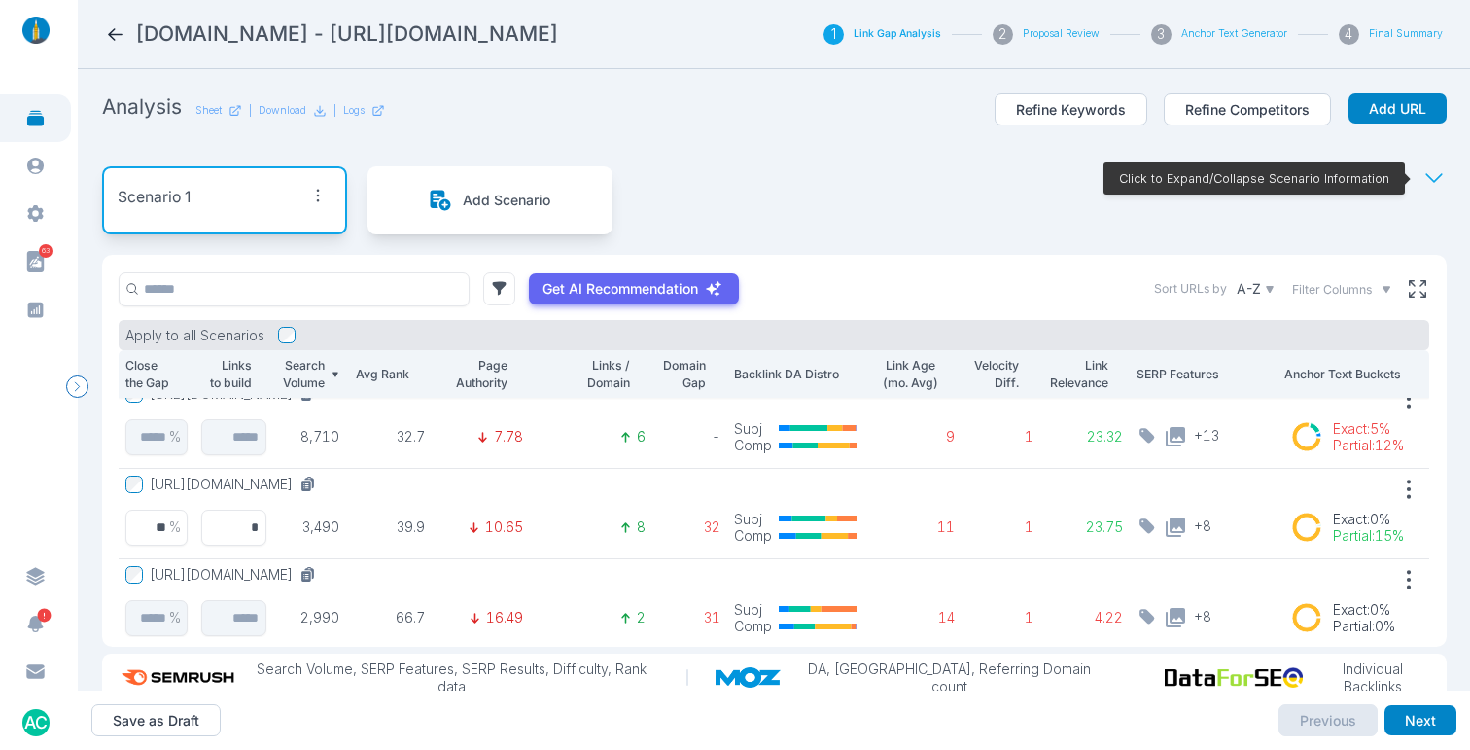
click at [951, 230] on div "Scenario 1 Add Scenario Click to Expand/Collapse Scenario Information" at bounding box center [774, 200] width 1344 height 109
